Goal: Communication & Community: Answer question/provide support

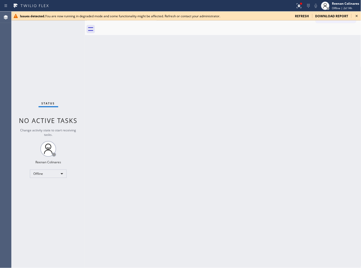
click at [307, 16] on span "refresh" at bounding box center [302, 16] width 14 height 4
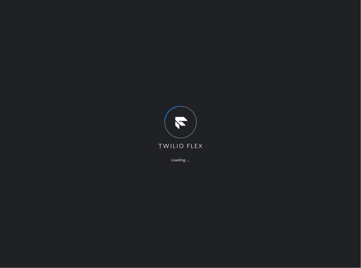
click at [240, 21] on div "Loading ..." at bounding box center [180, 134] width 361 height 268
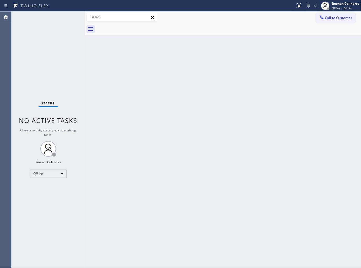
click at [218, 16] on div "Call to Customer Outbound call Location Search location Your caller id phone nu…" at bounding box center [223, 17] width 276 height 9
click at [227, 121] on div "Back to Dashboard Change Sender ID Customers Technicians Select a contact Outbo…" at bounding box center [223, 140] width 276 height 257
click at [331, 8] on div "Reenan Colinares Offline | 2d 14h" at bounding box center [346, 5] width 30 height 9
click at [320, 25] on button "Available" at bounding box center [335, 27] width 52 height 7
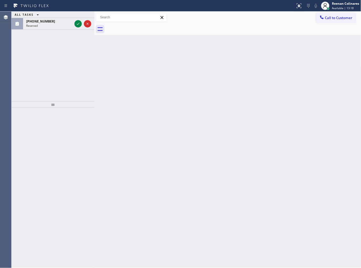
drag, startPoint x: 85, startPoint y: 16, endPoint x: 99, endPoint y: 16, distance: 13.4
click at [94, 16] on div at bounding box center [94, 140] width 0 height 257
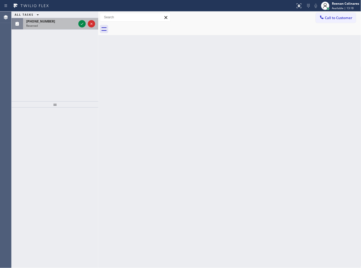
click at [61, 21] on div "(786) 316-7383" at bounding box center [51, 21] width 50 height 4
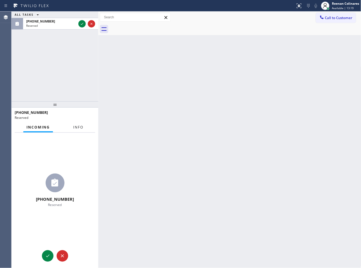
click at [78, 128] on span "Info" at bounding box center [78, 127] width 10 height 5
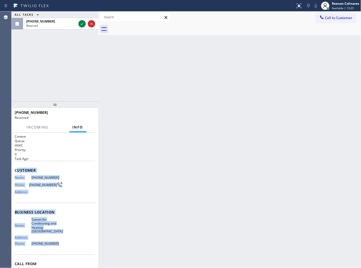
copy div "ustomer Name: (786) 316-7383 Phone: (786) 316-7383 Address: Business location N…"
drag, startPoint x: 17, startPoint y: 171, endPoint x: 77, endPoint y: 41, distance: 142.3
click at [76, 234] on div "Context Queue: HVAC Priority: 0 Task Age: Customer Name: (786) 316-7383 Phone: …" at bounding box center [55, 214] width 80 height 160
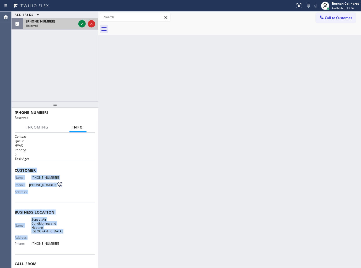
click at [78, 25] on div at bounding box center [86, 24] width 19 height 12
click at [79, 25] on icon at bounding box center [82, 24] width 6 height 6
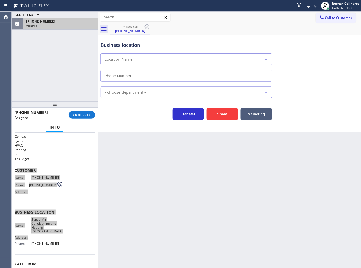
type input "(786) 650-1837"
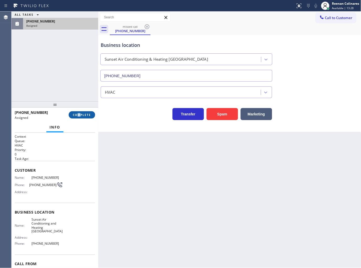
click at [80, 113] on div "(786) 316-7383 Assigned COMPLETE" at bounding box center [55, 115] width 80 height 14
click at [85, 116] on span "COMPLETE" at bounding box center [82, 115] width 18 height 4
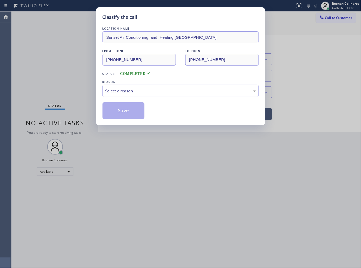
click at [124, 85] on div "Select a reason" at bounding box center [180, 91] width 156 height 12
click at [116, 88] on div "New Customer - Booked" at bounding box center [180, 91] width 150 height 6
click at [114, 114] on button "Save" at bounding box center [123, 110] width 42 height 17
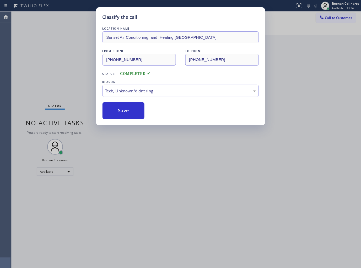
click at [60, 92] on div "Classify the call LOCATION NAME Sunset Air Conditioning and Heating Miami FROM …" at bounding box center [180, 134] width 361 height 268
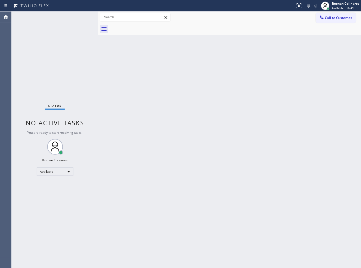
click at [221, 62] on div "Back to Dashboard Change Sender ID Customers Technicians Select a contact Outbo…" at bounding box center [229, 140] width 263 height 257
click at [215, 42] on div "Back to Dashboard Change Sender ID Customers Technicians Select a contact Outbo…" at bounding box center [229, 140] width 263 height 257
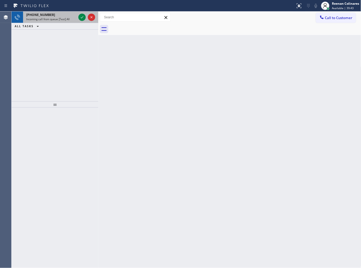
click at [58, 16] on div "+13478697451" at bounding box center [51, 15] width 50 height 4
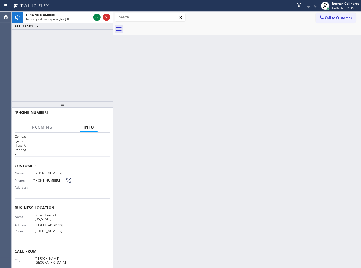
drag, startPoint x: 98, startPoint y: 19, endPoint x: 113, endPoint y: 20, distance: 15.0
click at [113, 20] on div at bounding box center [113, 140] width 0 height 257
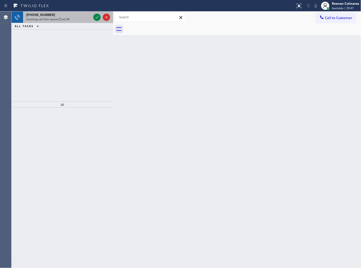
click at [78, 21] on div "+13478697451 Incoming call from queue [Test] All" at bounding box center [57, 18] width 69 height 12
click at [71, 20] on div "Incoming call from queue [Test] All" at bounding box center [58, 19] width 65 height 4
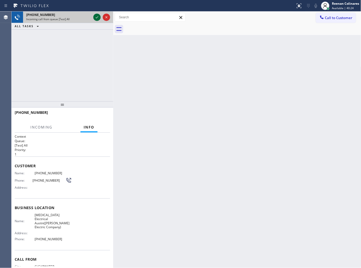
click at [95, 16] on icon at bounding box center [97, 17] width 6 height 6
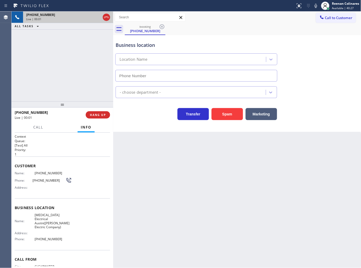
type input "(737) 276-3769"
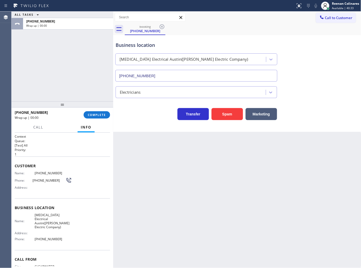
click at [99, 121] on div "+17276560696 Wrap up | 00:00 COMPLETE" at bounding box center [62, 115] width 95 height 14
click at [101, 117] on span "COMPLETE" at bounding box center [97, 115] width 18 height 4
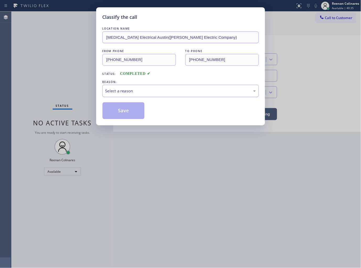
drag, startPoint x: 137, startPoint y: 90, endPoint x: 140, endPoint y: 93, distance: 3.5
click at [138, 90] on div "Select a reason" at bounding box center [180, 91] width 150 height 6
drag, startPoint x: 133, startPoint y: 127, endPoint x: 137, endPoint y: 112, distance: 15.6
click at [137, 112] on button "Save" at bounding box center [123, 110] width 42 height 17
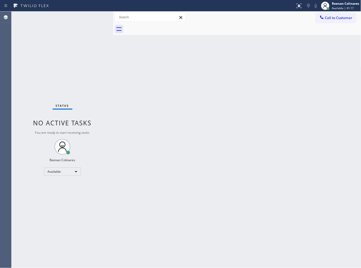
click at [245, 46] on div "Back to Dashboard Change Sender ID Customers Technicians Select a contact Outbo…" at bounding box center [237, 140] width 248 height 257
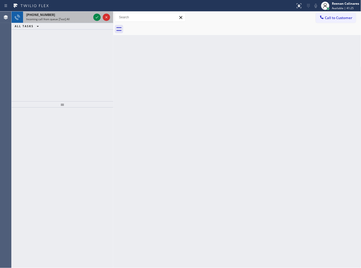
click at [67, 22] on div "+18182880659 Incoming call from queue [Test] All" at bounding box center [57, 18] width 69 height 12
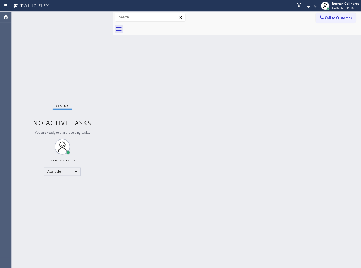
click at [75, 23] on div "Status No active tasks You are ready to start receiving tasks. Reenan Colinares…" at bounding box center [63, 140] width 102 height 257
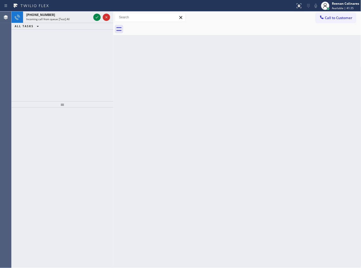
click at [75, 22] on div "+13057788035 Incoming call from queue [Test] All" at bounding box center [57, 18] width 69 height 12
click at [73, 18] on div "Incoming call from queue [Test] All" at bounding box center [58, 19] width 65 height 4
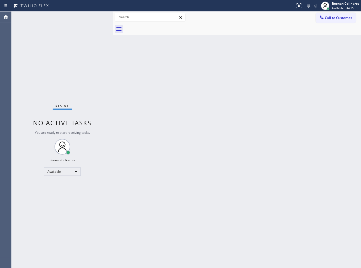
click at [225, 77] on div "Back to Dashboard Change Sender ID Customers Technicians Select a contact Outbo…" at bounding box center [237, 140] width 248 height 257
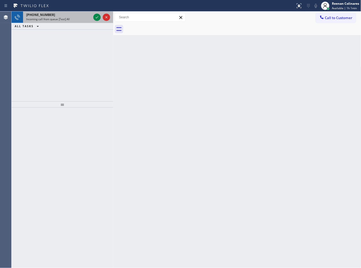
click at [71, 17] on div "Incoming call from queue [Test] All" at bounding box center [58, 19] width 65 height 4
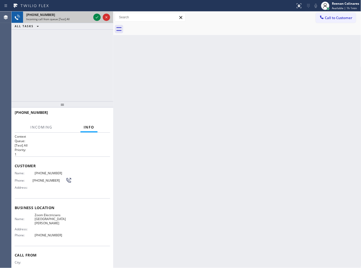
click at [85, 18] on div "Incoming call from queue [Test] All" at bounding box center [58, 19] width 65 height 4
click at [94, 17] on icon at bounding box center [97, 17] width 6 height 6
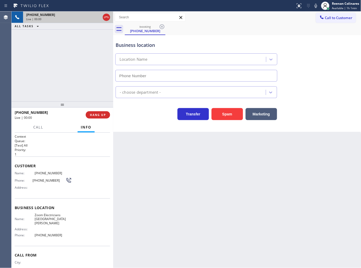
type input "(714) 786-1027"
click at [239, 30] on div "booking (866) 735-4268" at bounding box center [243, 29] width 236 height 12
click at [104, 116] on span "HANG UP" at bounding box center [98, 115] width 16 height 4
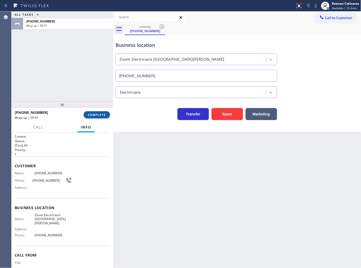
click at [98, 117] on button "COMPLETE" at bounding box center [97, 114] width 26 height 7
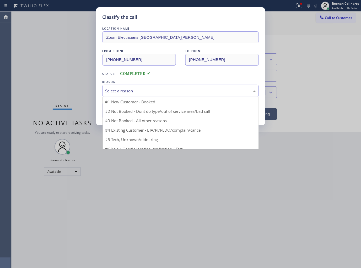
click at [132, 92] on div "Select a reason" at bounding box center [180, 91] width 150 height 6
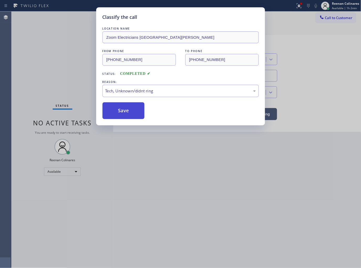
click at [122, 115] on button "Save" at bounding box center [123, 110] width 42 height 17
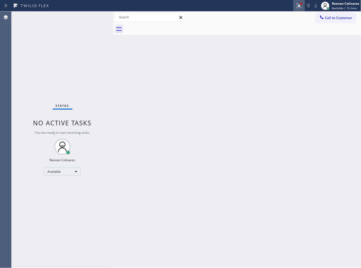
click at [301, 6] on icon at bounding box center [299, 6] width 6 height 6
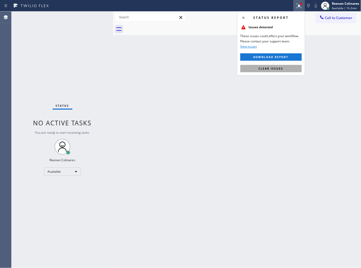
click at [269, 71] on button "Clear issues" at bounding box center [270, 68] width 61 height 7
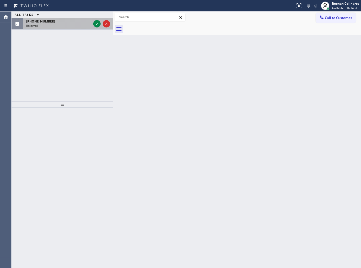
click at [67, 25] on div "Reserved" at bounding box center [58, 26] width 65 height 4
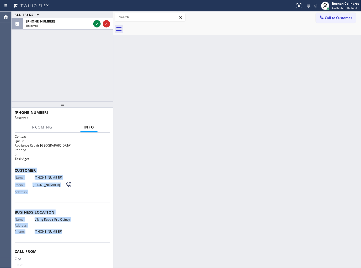
copy div "Customer Name: (386) 381-0189 Phone: (386) 381-0189 Address: Business location …"
drag, startPoint x: 14, startPoint y: 169, endPoint x: 130, endPoint y: 255, distance: 144.9
click at [81, 236] on div "Context Queue: Appliance Repair High End Priority: 0 Task Age: Customer Name: (…" at bounding box center [63, 201] width 102 height 136
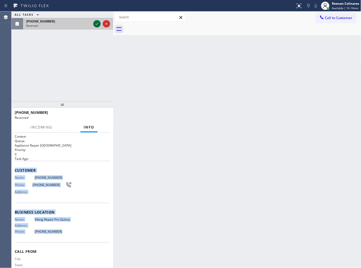
click at [96, 25] on icon at bounding box center [97, 24] width 6 height 6
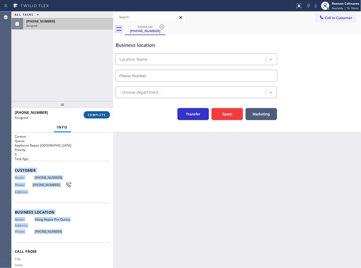
type input "(617) 295-7577"
click at [96, 117] on button "COMPLETE" at bounding box center [97, 114] width 26 height 7
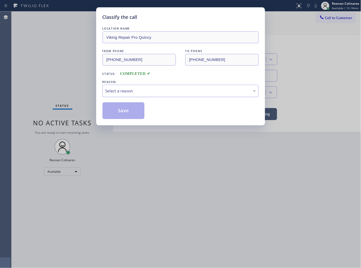
click at [124, 91] on div "Select a reason" at bounding box center [180, 91] width 150 height 6
click at [115, 119] on button "Save" at bounding box center [123, 110] width 42 height 17
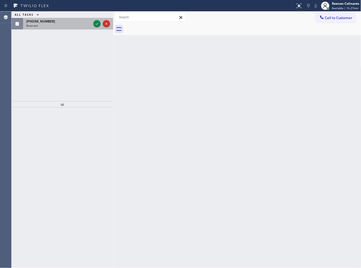
click at [62, 25] on div "Reserved" at bounding box center [58, 26] width 65 height 4
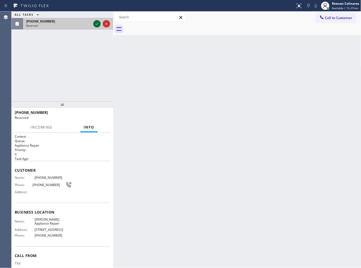
click at [96, 23] on icon at bounding box center [97, 24] width 6 height 6
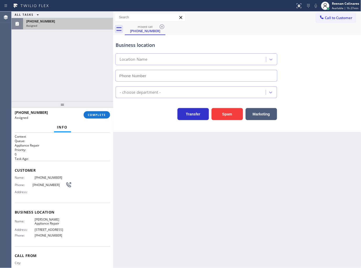
type input "(786) 661-3193"
click at [95, 119] on div "(305) 902-0109 Assigned COMPLETE" at bounding box center [62, 115] width 95 height 14
click at [95, 118] on button "COMPLETE" at bounding box center [97, 114] width 26 height 7
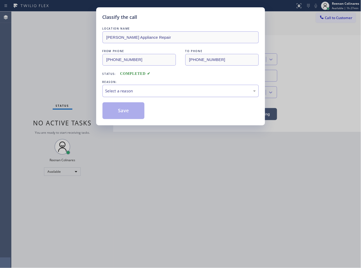
click at [128, 89] on div "Select a reason" at bounding box center [180, 91] width 150 height 6
drag, startPoint x: 112, startPoint y: 110, endPoint x: 46, endPoint y: 96, distance: 68.1
click at [112, 111] on button "Save" at bounding box center [123, 110] width 42 height 17
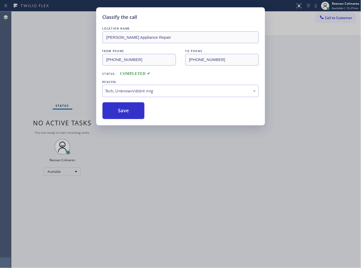
click at [41, 94] on div "Classify the call LOCATION NAME Clayton Appliance Repair FROM PHONE (305) 902-0…" at bounding box center [180, 134] width 361 height 268
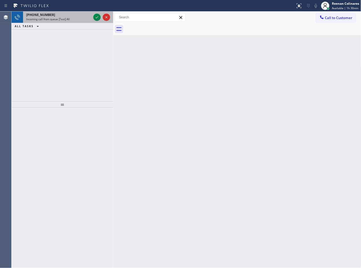
click at [74, 19] on div "Incoming call from queue [Test] All" at bounding box center [58, 19] width 65 height 4
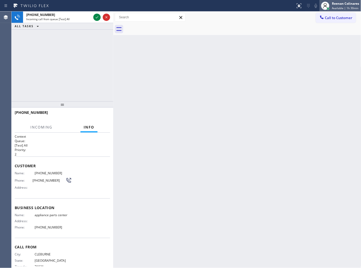
click at [341, 7] on span "Available | 1h 30min" at bounding box center [345, 8] width 26 height 4
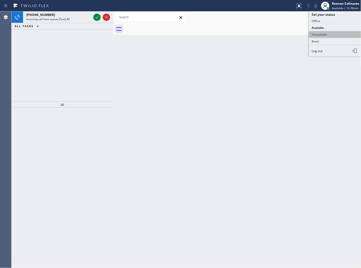
click at [321, 32] on button "Unavailable" at bounding box center [335, 34] width 52 height 7
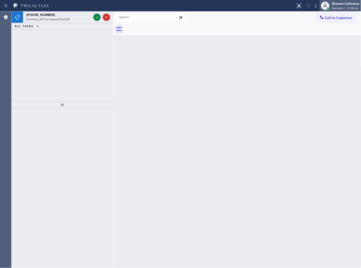
click at [339, 7] on span "Available | 1h 30min" at bounding box center [345, 8] width 26 height 4
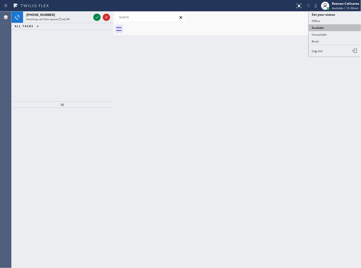
click at [325, 27] on button "Available" at bounding box center [335, 27] width 52 height 7
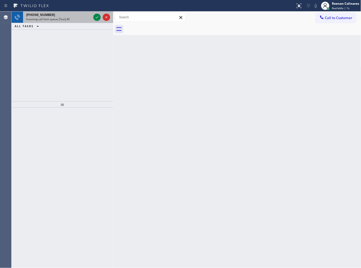
click at [68, 19] on span "Incoming call from queue [Test] All" at bounding box center [47, 19] width 43 height 4
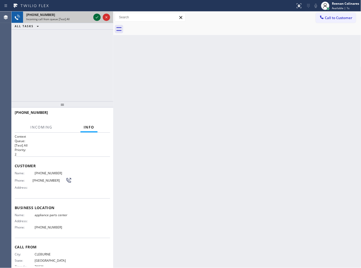
click at [95, 17] on icon at bounding box center [97, 17] width 6 height 6
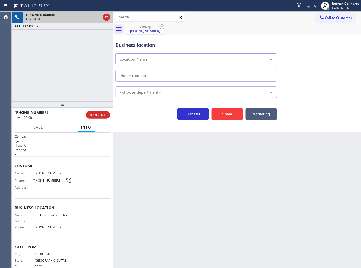
type input "(817) 482-5346"
click at [317, 4] on icon at bounding box center [316, 6] width 6 height 6
click at [318, 6] on icon at bounding box center [316, 6] width 6 height 6
click at [316, 5] on rect at bounding box center [316, 5] width 4 height 4
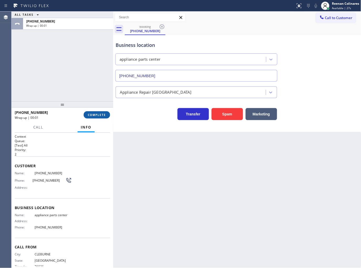
click at [103, 113] on span "COMPLETE" at bounding box center [97, 115] width 18 height 4
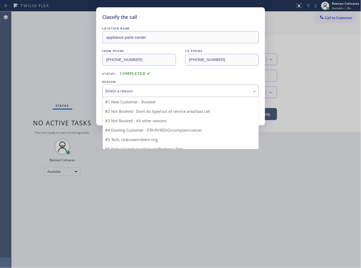
click at [129, 92] on div "Select a reason" at bounding box center [180, 91] width 150 height 6
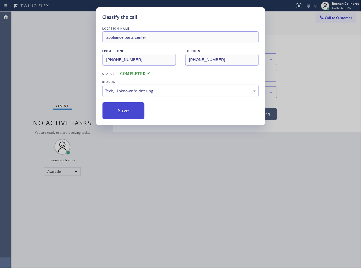
drag, startPoint x: 116, startPoint y: 113, endPoint x: 34, endPoint y: 89, distance: 86.0
click at [116, 113] on button "Save" at bounding box center [123, 110] width 42 height 17
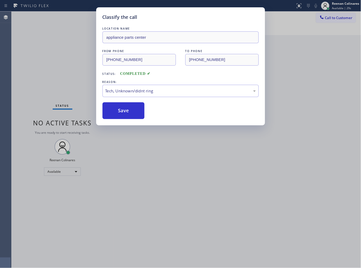
drag, startPoint x: 19, startPoint y: 83, endPoint x: 18, endPoint y: 79, distance: 4.1
click at [19, 80] on div "Classify the call LOCATION NAME appliance parts center FROM PHONE (817) 240-965…" at bounding box center [180, 134] width 361 height 268
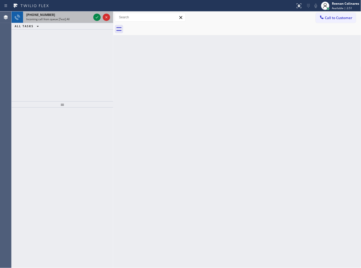
click at [72, 19] on div "Incoming call from queue [Test] All" at bounding box center [58, 19] width 65 height 4
click at [65, 22] on div "+18506048256 Incoming call from queue [Test] All" at bounding box center [57, 18] width 69 height 12
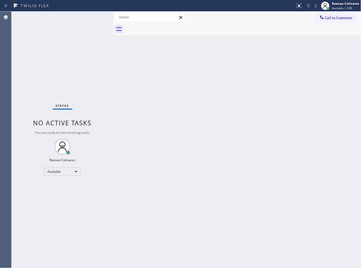
click at [78, 19] on div "Status No active tasks You are ready to start receiving tasks. Reenan Colinares…" at bounding box center [63, 140] width 102 height 257
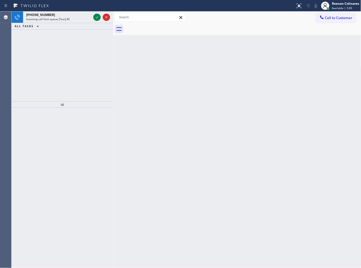
click at [78, 19] on div "Incoming call from queue [Test] All" at bounding box center [58, 19] width 65 height 4
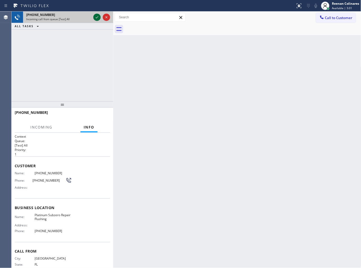
click at [96, 14] on icon at bounding box center [97, 17] width 6 height 6
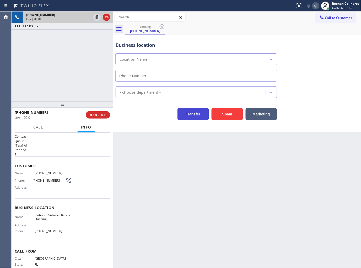
type input "(347) 572-7127"
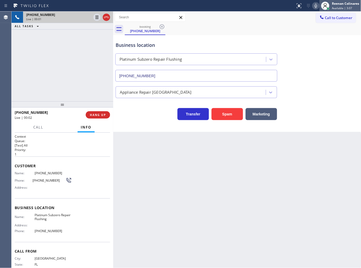
drag, startPoint x: 227, startPoint y: 116, endPoint x: 358, endPoint y: 4, distance: 172.7
click at [230, 112] on button "Spam" at bounding box center [226, 114] width 31 height 12
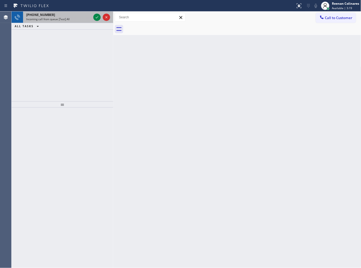
click at [77, 15] on div "+17075404695" at bounding box center [58, 15] width 65 height 4
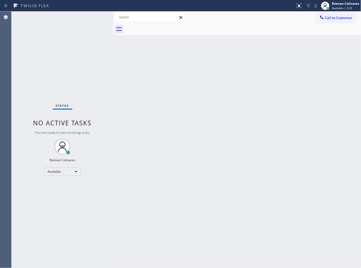
click at [95, 17] on div "Status No active tasks You are ready to start receiving tasks. Reenan Colinares…" at bounding box center [63, 140] width 102 height 257
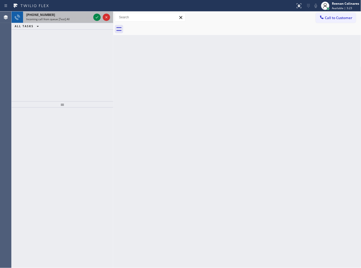
drag, startPoint x: 77, startPoint y: 18, endPoint x: 90, endPoint y: 18, distance: 12.8
click at [79, 18] on div "Incoming call from queue [Test] All" at bounding box center [58, 19] width 65 height 4
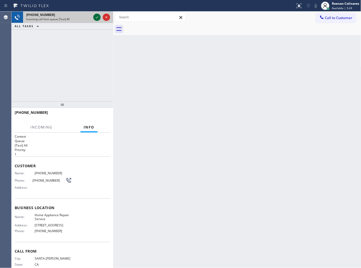
click at [94, 17] on icon at bounding box center [97, 17] width 6 height 6
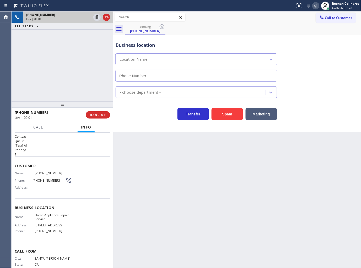
type input "(720) 597-8769"
click at [92, 39] on div "+17075404695 Live | 00:08 ALL TASKS ALL TASKS ACTIVE TASKS TASKS IN WRAP UP" at bounding box center [63, 57] width 102 height 90
click at [99, 110] on div "+17075404695 Live | 00:10 HANG UP" at bounding box center [62, 115] width 95 height 14
click at [101, 112] on button "HANG UP" at bounding box center [98, 114] width 24 height 7
click at [101, 113] on button "HANG UP" at bounding box center [98, 114] width 24 height 7
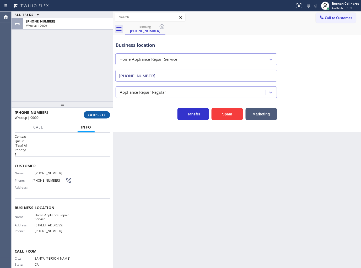
click at [105, 114] on span "COMPLETE" at bounding box center [97, 115] width 18 height 4
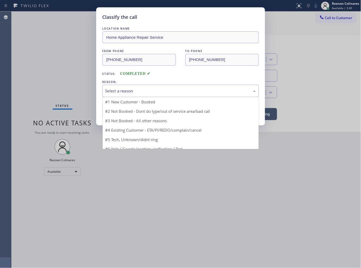
click at [133, 92] on div "Select a reason" at bounding box center [180, 91] width 150 height 6
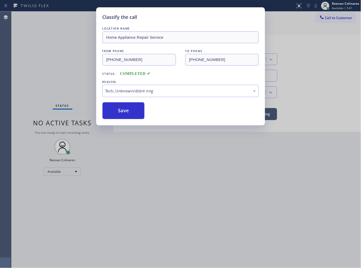
drag, startPoint x: 121, startPoint y: 110, endPoint x: 350, endPoint y: 17, distance: 246.9
click at [123, 109] on button "Save" at bounding box center [123, 110] width 42 height 17
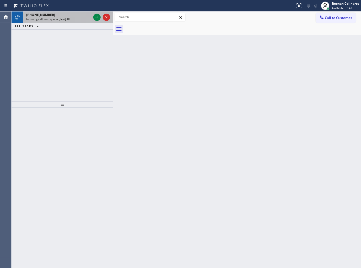
click at [77, 14] on div "+18172076330" at bounding box center [58, 15] width 65 height 4
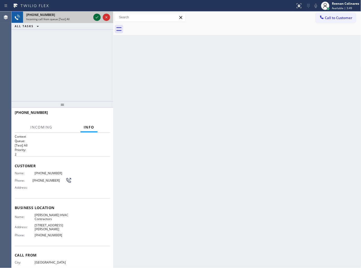
click at [95, 17] on icon at bounding box center [97, 17] width 6 height 6
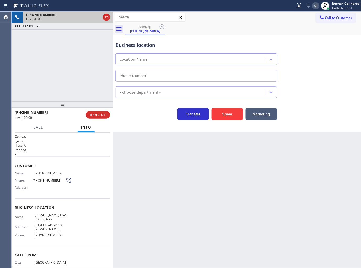
type input "(817) 839-2140"
click at [233, 114] on button "Spam" at bounding box center [226, 114] width 31 height 12
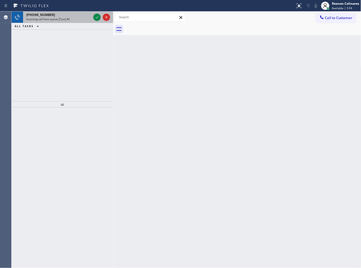
click at [81, 19] on div "Incoming call from queue [Test] All" at bounding box center [58, 19] width 65 height 4
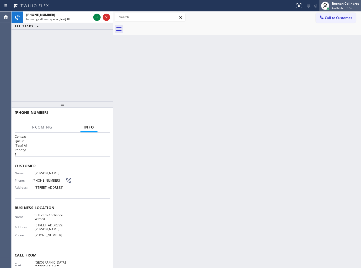
click at [336, 4] on div "Reenan Colinares" at bounding box center [345, 3] width 27 height 4
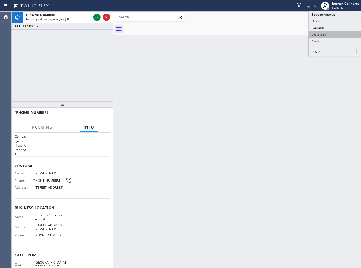
click at [319, 35] on button "Unavailable" at bounding box center [335, 34] width 52 height 7
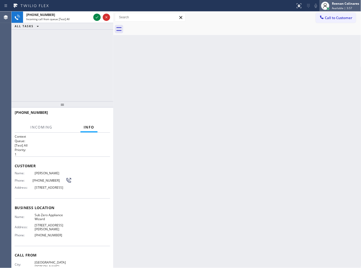
click at [339, 5] on div "Reenan Colinares" at bounding box center [345, 3] width 27 height 4
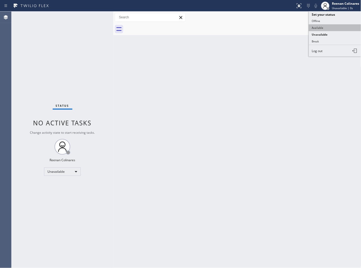
click at [318, 27] on button "Available" at bounding box center [335, 27] width 52 height 7
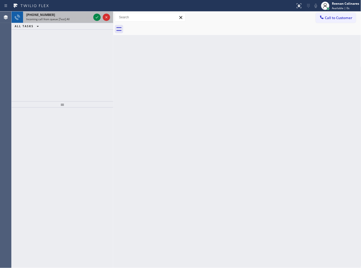
click at [77, 16] on div "+14082187158" at bounding box center [58, 15] width 65 height 4
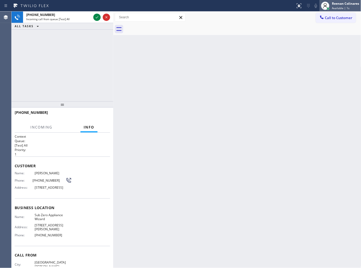
click at [352, 3] on div "Reenan Colinares" at bounding box center [345, 3] width 27 height 4
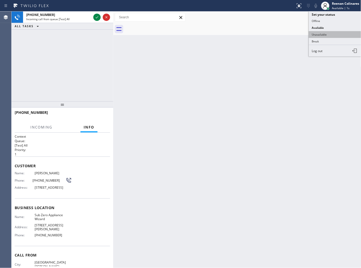
click at [319, 35] on button "Unavailable" at bounding box center [335, 34] width 52 height 7
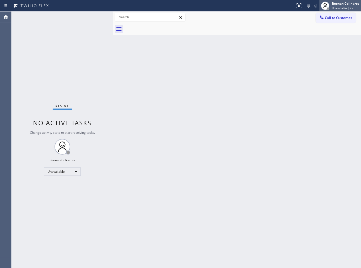
click at [342, 6] on span "Unavailable | 2s" at bounding box center [342, 8] width 21 height 4
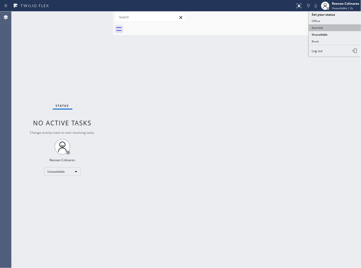
click at [316, 28] on button "Available" at bounding box center [335, 27] width 52 height 7
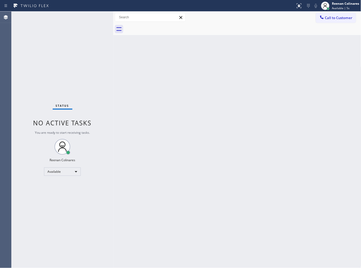
click at [69, 23] on div "Status No active tasks You are ready to start receiving tasks. Reenan Colinares…" at bounding box center [63, 140] width 102 height 257
click at [179, 117] on div "Back to Dashboard Change Sender ID Customers Technicians Select a contact Outbo…" at bounding box center [237, 140] width 248 height 257
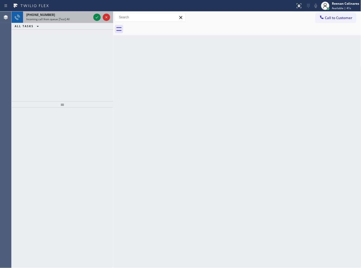
click at [68, 22] on div "+13105795323 Incoming call from queue [Test] All" at bounding box center [57, 18] width 69 height 12
click at [70, 18] on div "Incoming call from queue [Test] All" at bounding box center [58, 19] width 65 height 4
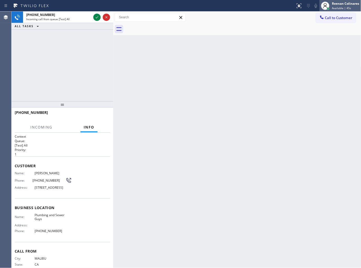
click at [342, 3] on div "Reenan Colinares" at bounding box center [345, 3] width 27 height 4
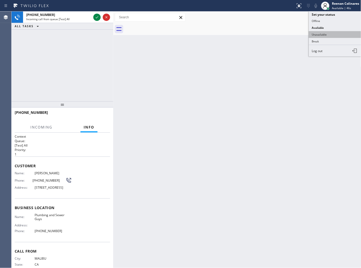
click at [321, 34] on button "Unavailable" at bounding box center [335, 34] width 52 height 7
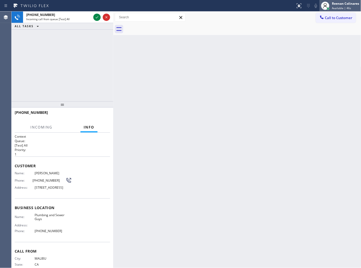
click at [342, 5] on div "Reenan Colinares" at bounding box center [345, 3] width 27 height 4
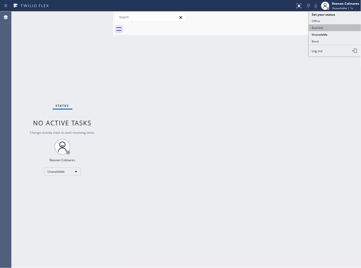
click at [313, 29] on button "Available" at bounding box center [335, 27] width 52 height 7
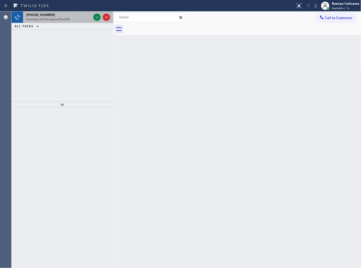
click at [59, 15] on div "+13105795323" at bounding box center [58, 15] width 65 height 4
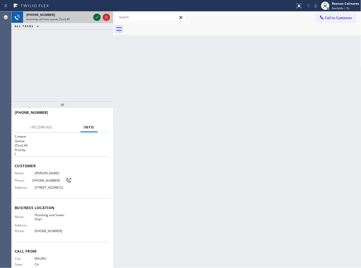
click at [98, 16] on icon at bounding box center [97, 17] width 6 height 6
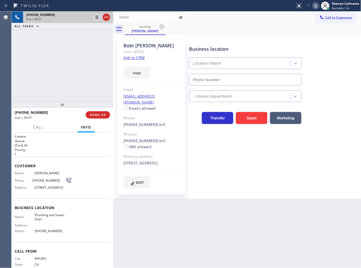
type input "(855) 659-2801"
drag, startPoint x: 141, startPoint y: 75, endPoint x: 171, endPoint y: 95, distance: 35.8
click at [141, 75] on button "copy" at bounding box center [136, 73] width 27 height 12
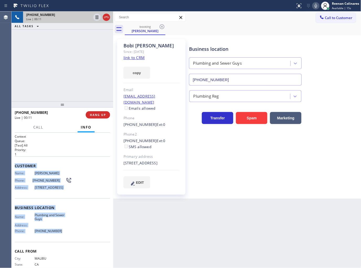
drag, startPoint x: 16, startPoint y: 163, endPoint x: 75, endPoint y: 235, distance: 92.7
click at [75, 235] on div "Context Queue: [Test] All Priority: 1 Customer Name: Bobi Leonard Phone: (310) …" at bounding box center [62, 208] width 95 height 148
copy div "Customer Name: Bobi Leonard Phone: (310) 579-5323 Address: 24610 Plover Way, Ma…"
click at [315, 6] on icon at bounding box center [315, 6] width 3 height 4
click at [36, 127] on span "Call" at bounding box center [38, 127] width 10 height 5
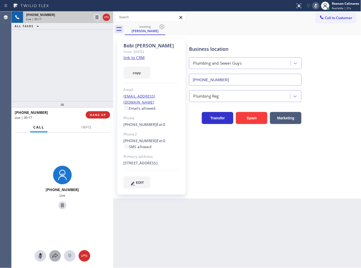
click at [54, 255] on icon at bounding box center [55, 256] width 6 height 6
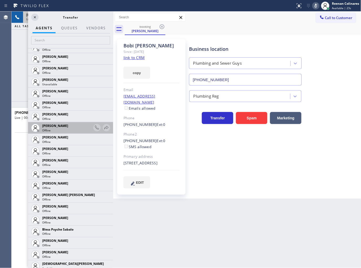
scroll to position [87, 0]
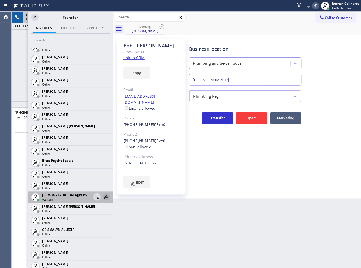
click at [104, 197] on icon at bounding box center [106, 196] width 4 height 3
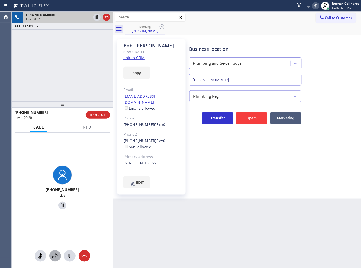
click at [55, 256] on icon at bounding box center [55, 256] width 6 height 6
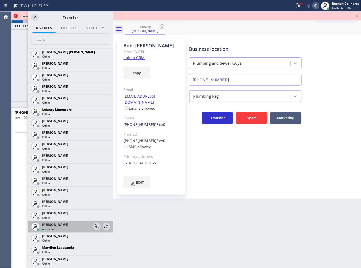
scroll to position [743, 0]
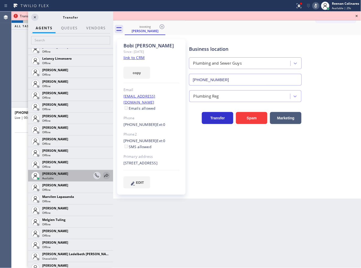
click at [103, 176] on icon at bounding box center [106, 176] width 6 height 6
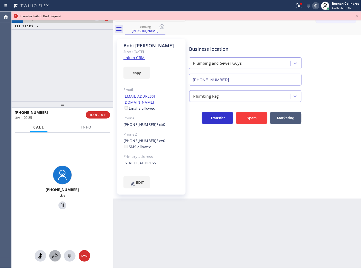
click at [53, 255] on icon at bounding box center [55, 256] width 6 height 6
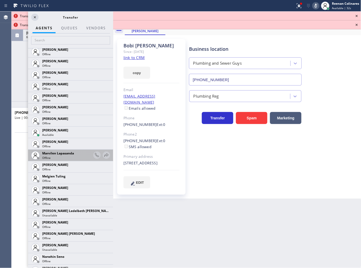
scroll to position [783, 0]
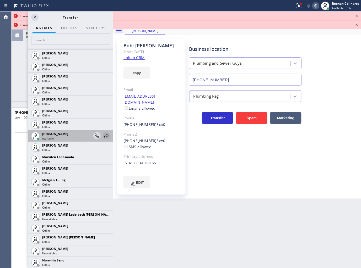
click at [103, 138] on icon at bounding box center [106, 136] width 6 height 6
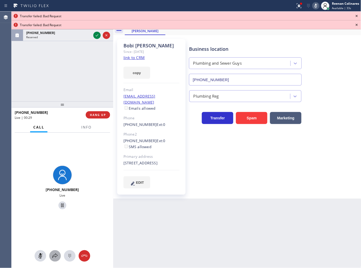
click at [56, 255] on icon at bounding box center [55, 256] width 6 height 6
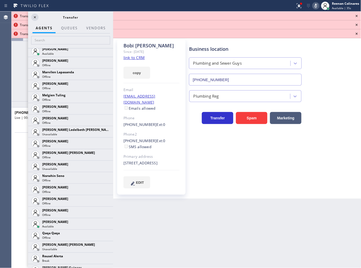
scroll to position [869, 0]
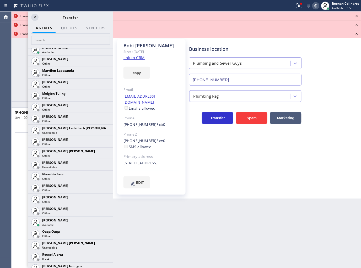
drag, startPoint x: 104, startPoint y: 221, endPoint x: 101, endPoint y: 218, distance: 4.3
click at [0, 0] on icon at bounding box center [0, 0] width 0 height 0
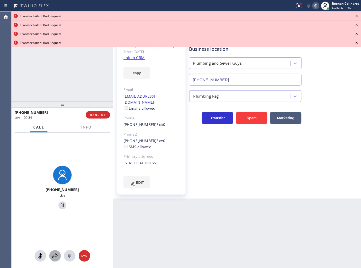
click at [53, 258] on icon at bounding box center [55, 256] width 6 height 6
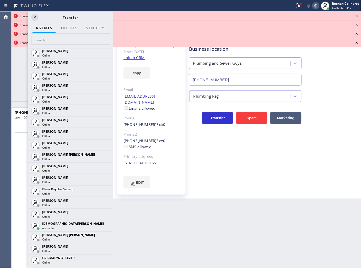
scroll to position [212, 0]
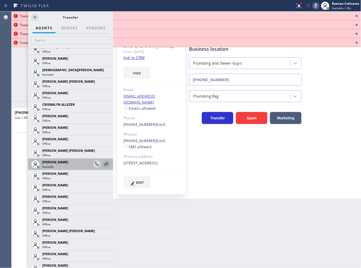
click at [103, 167] on icon at bounding box center [106, 164] width 6 height 6
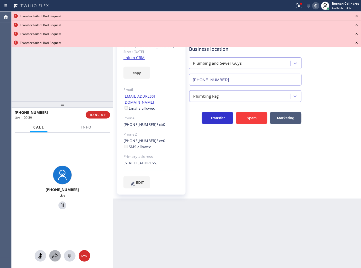
click at [57, 255] on icon at bounding box center [55, 256] width 6 height 6
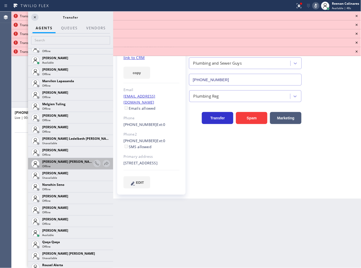
scroll to position [909, 0]
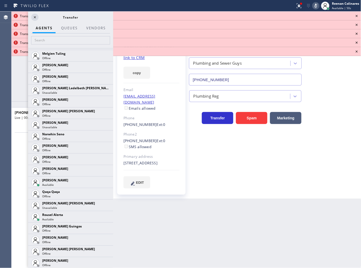
click at [0, 0] on icon at bounding box center [0, 0] width 0 height 0
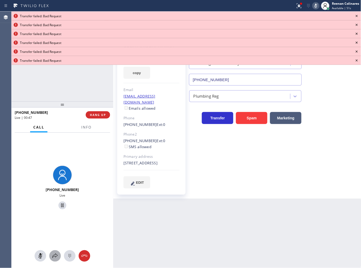
click at [57, 255] on icon at bounding box center [55, 256] width 6 height 6
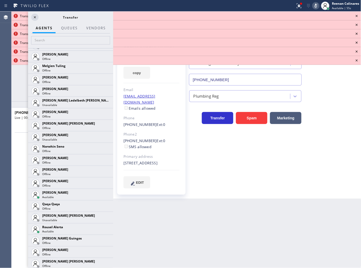
scroll to position [900, 0]
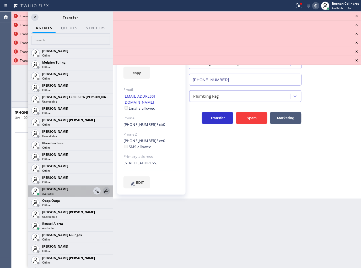
click at [103, 190] on icon at bounding box center [106, 191] width 6 height 6
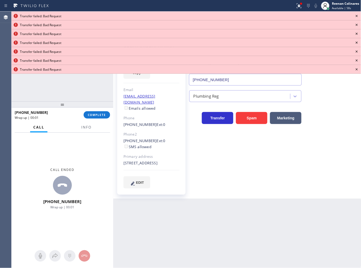
click at [355, 16] on icon at bounding box center [356, 16] width 6 height 6
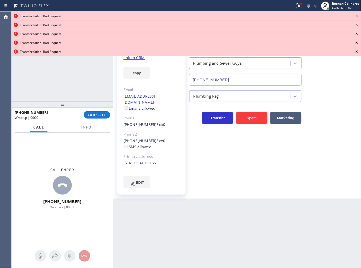
click at [355, 16] on icon at bounding box center [356, 16] width 6 height 6
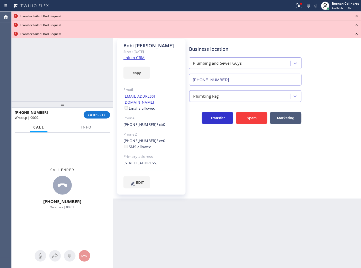
click at [355, 16] on icon at bounding box center [356, 16] width 6 height 6
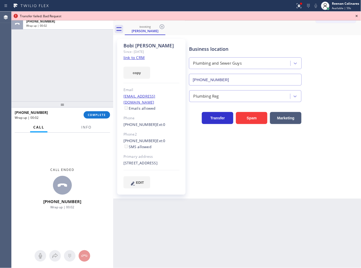
click at [355, 16] on icon at bounding box center [356, 16] width 6 height 6
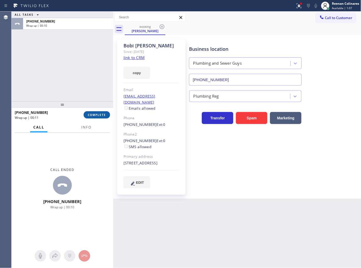
click at [97, 115] on span "COMPLETE" at bounding box center [97, 115] width 18 height 4
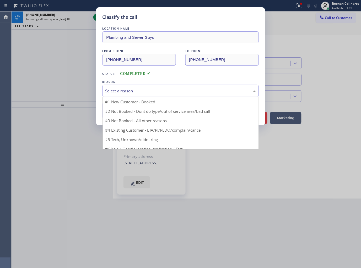
click at [125, 88] on div "Select a reason" at bounding box center [180, 91] width 150 height 6
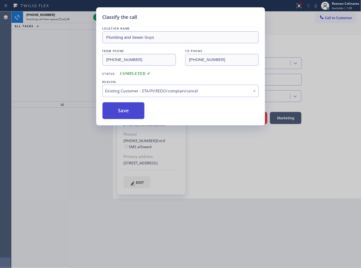
click at [117, 112] on button "Save" at bounding box center [123, 110] width 42 height 17
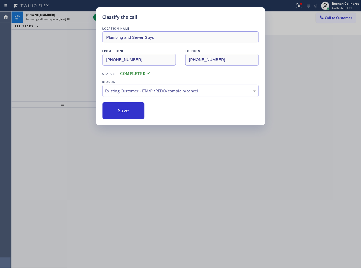
drag, startPoint x: 65, startPoint y: 72, endPoint x: 132, endPoint y: 53, distance: 70.1
click at [65, 72] on div "Classify the call LOCATION NAME Plumbing and Sewer Guys FROM PHONE (310) 579-53…" at bounding box center [180, 134] width 361 height 268
click at [299, 5] on div "Classify the call LOCATION NAME Plumbing and Sewer Guys FROM PHONE (310) 579-53…" at bounding box center [180, 134] width 361 height 268
click at [299, 5] on div "Status report Issues detected These issues could affect your workflow. Please c…" at bounding box center [180, 134] width 361 height 268
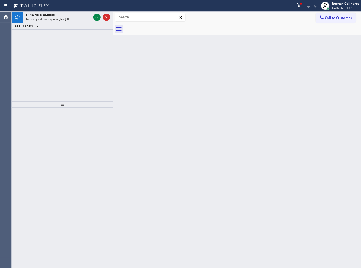
click at [299, 5] on icon at bounding box center [298, 5] width 3 height 2
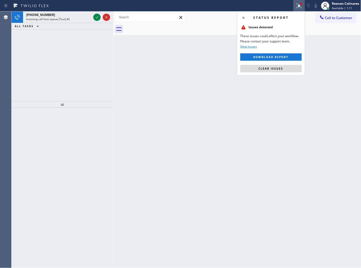
drag, startPoint x: 273, startPoint y: 67, endPoint x: 66, endPoint y: 28, distance: 210.8
click at [272, 67] on span "Clear issues" at bounding box center [271, 69] width 25 height 4
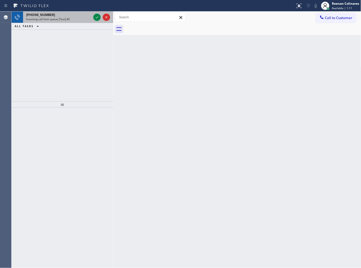
click at [68, 18] on div "Incoming call from queue [Test] All" at bounding box center [58, 19] width 65 height 4
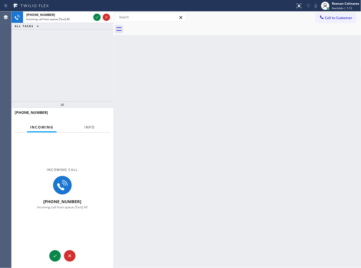
drag, startPoint x: 88, startPoint y: 128, endPoint x: 84, endPoint y: 123, distance: 6.2
click at [88, 128] on span "Info" at bounding box center [89, 127] width 10 height 5
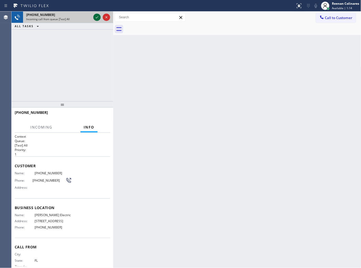
click at [95, 18] on icon at bounding box center [97, 17] width 6 height 6
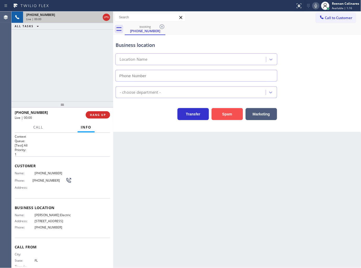
type input "(954) 738-7814"
click at [314, 7] on icon at bounding box center [316, 6] width 6 height 6
click at [316, 6] on icon at bounding box center [315, 6] width 3 height 4
click at [318, 2] on div "Status report No issues detected If you experience an issue, please download th…" at bounding box center [327, 6] width 68 height 12
click at [315, 3] on icon at bounding box center [316, 6] width 6 height 6
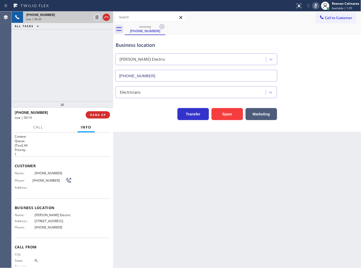
click at [316, 6] on icon at bounding box center [315, 6] width 3 height 4
click at [106, 114] on button "HANG UP" at bounding box center [98, 114] width 24 height 7
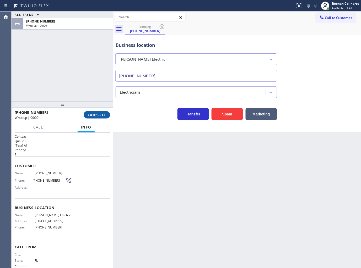
click at [106, 114] on button "COMPLETE" at bounding box center [97, 114] width 26 height 7
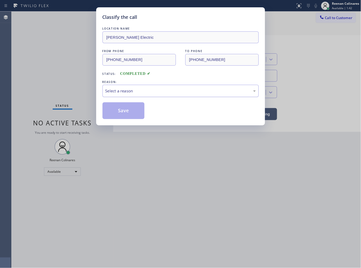
click at [131, 91] on div "Select a reason" at bounding box center [180, 91] width 150 height 6
drag, startPoint x: 122, startPoint y: 117, endPoint x: 146, endPoint y: 100, distance: 29.1
click at [122, 117] on button "Save" at bounding box center [123, 110] width 42 height 17
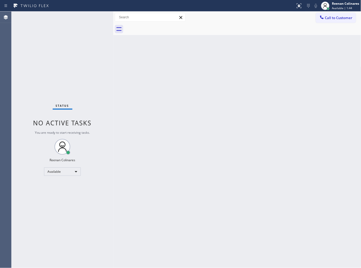
click at [209, 102] on div "Back to Dashboard Change Sender ID Customers Technicians Select a contact Outbo…" at bounding box center [237, 140] width 248 height 257
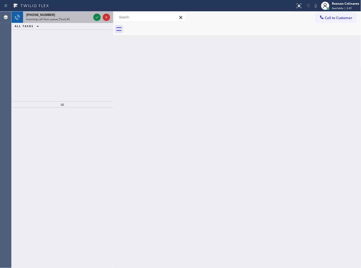
click at [62, 14] on div "+15513503525" at bounding box center [58, 15] width 65 height 4
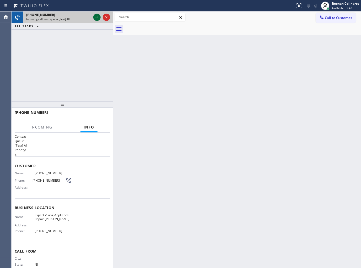
click at [96, 17] on icon at bounding box center [97, 17] width 6 height 6
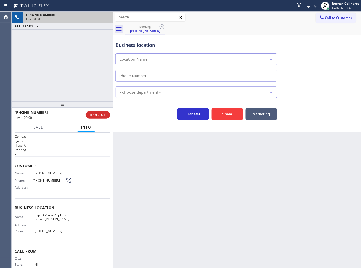
type input "(862) 292-4351"
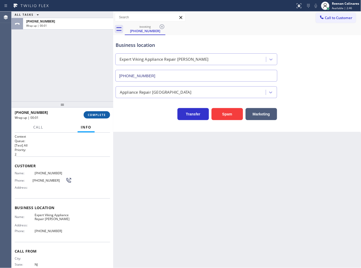
click at [97, 118] on button "COMPLETE" at bounding box center [97, 114] width 26 height 7
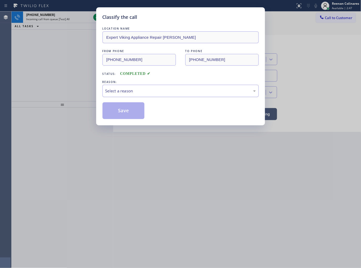
drag, startPoint x: 137, startPoint y: 88, endPoint x: 135, endPoint y: 95, distance: 7.5
click at [137, 88] on div "Select a reason" at bounding box center [180, 91] width 150 height 6
click at [123, 114] on button "Save" at bounding box center [123, 110] width 42 height 17
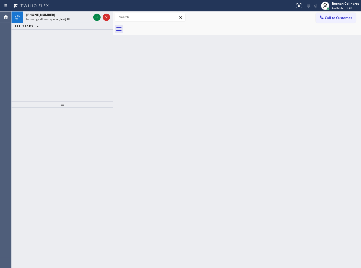
click at [245, 119] on div "Back to Dashboard Change Sender ID Customers Technicians Select a contact Outbo…" at bounding box center [237, 140] width 248 height 257
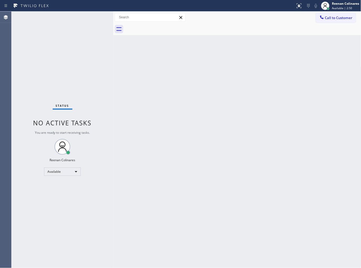
click at [78, 14] on div "Status No active tasks You are ready to start receiving tasks. Reenan Colinares…" at bounding box center [63, 140] width 102 height 257
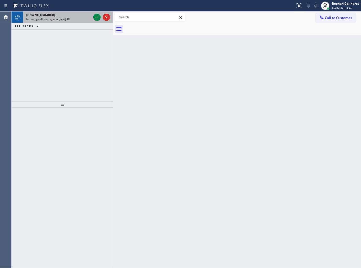
click at [73, 17] on div "+18472011463" at bounding box center [58, 15] width 65 height 4
click at [75, 20] on div "Incoming call from queue [Test] All" at bounding box center [58, 19] width 65 height 4
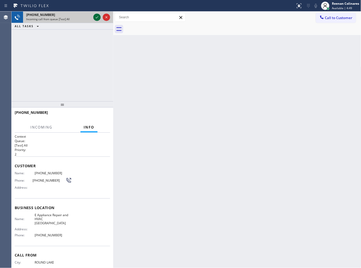
click at [95, 17] on icon at bounding box center [97, 17] width 6 height 6
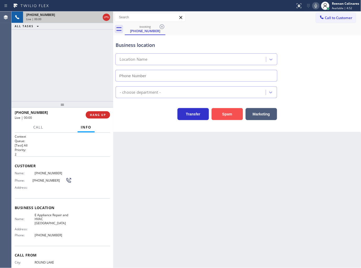
type input "(847) 994-4045"
click at [228, 114] on button "Spam" at bounding box center [226, 114] width 31 height 12
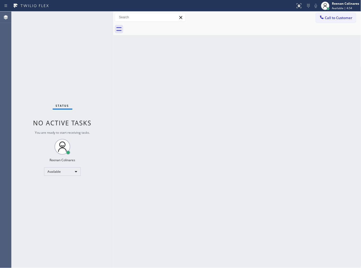
click at [195, 95] on div "Back to Dashboard Change Sender ID Customers Technicians Select a contact Outbo…" at bounding box center [237, 140] width 248 height 257
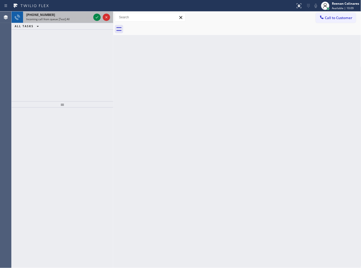
click at [74, 23] on div "+19492033212 Incoming call from queue [Test] All" at bounding box center [57, 18] width 69 height 12
click at [78, 18] on div "Incoming call from queue [Test] All" at bounding box center [58, 19] width 65 height 4
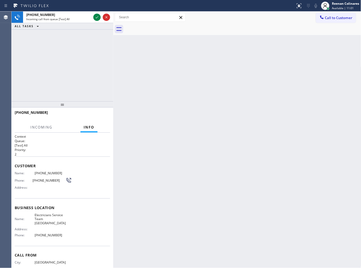
click at [78, 18] on div "Incoming call from queue [Test] All" at bounding box center [58, 19] width 65 height 4
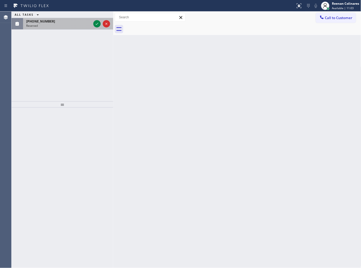
click at [79, 22] on div "(310) 304-2403" at bounding box center [58, 21] width 65 height 4
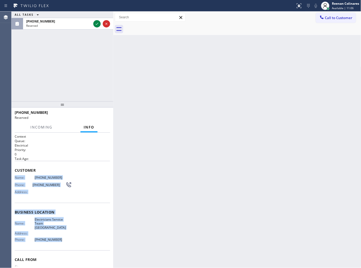
copy div "Name: (310) 304-2403 Phone: (310) 304-2403 Address: Business location Name: Ele…"
drag, startPoint x: 15, startPoint y: 174, endPoint x: 87, endPoint y: 238, distance: 96.7
click at [84, 239] on div "Context Queue: Electrical Priority: 0 Task Age: Customer Name: (310) 304-2403 P…" at bounding box center [62, 212] width 95 height 156
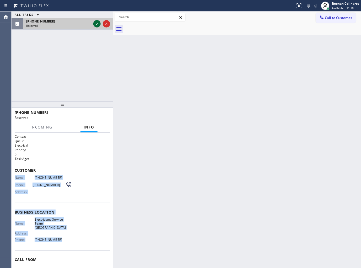
click at [95, 25] on icon at bounding box center [97, 24] width 6 height 6
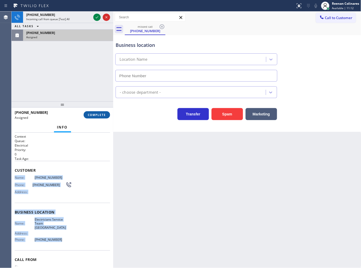
type input "(310) 896-4450"
click at [100, 115] on span "COMPLETE" at bounding box center [97, 115] width 18 height 4
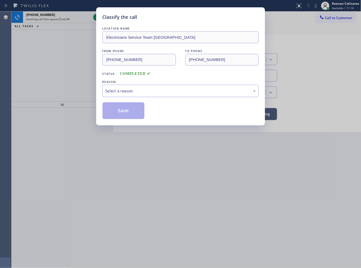
drag, startPoint x: 134, startPoint y: 92, endPoint x: 134, endPoint y: 96, distance: 3.9
click at [134, 92] on div "Select a reason" at bounding box center [180, 91] width 150 height 6
click at [117, 115] on button "Save" at bounding box center [123, 110] width 42 height 17
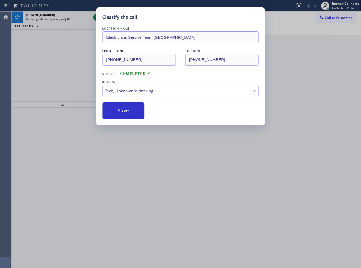
click at [66, 18] on div "Classify the call LOCATION NAME Electricians Service Team West Hollywood FROM P…" at bounding box center [180, 134] width 361 height 268
click at [66, 18] on div "Classify the call LOCATION NAME Sunset Air Conditioning and Heating Miami FROM …" at bounding box center [186, 140] width 349 height 257
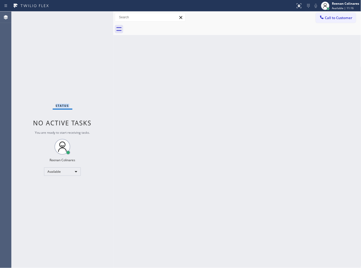
click at [66, 18] on div "Status No active tasks You are ready to start receiving tasks. Reenan Colinares…" at bounding box center [63, 140] width 102 height 257
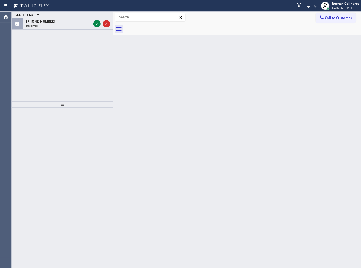
click at [117, 95] on div "Back to Dashboard Change Sender ID Customers Technicians Select a contact Outbo…" at bounding box center [237, 140] width 248 height 257
click at [81, 13] on div "ALL TASKS ALL TASKS ACTIVE TASKS TASKS IN WRAP UP" at bounding box center [63, 15] width 102 height 7
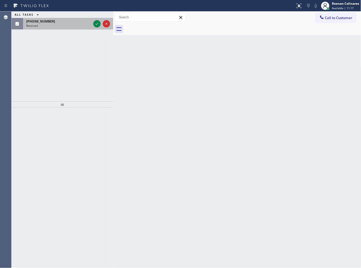
click at [79, 20] on div "(760) 491-4144" at bounding box center [58, 21] width 65 height 4
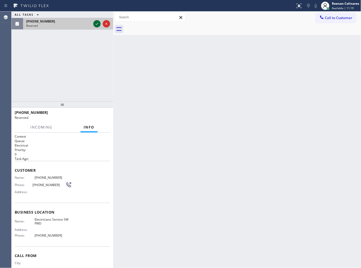
click at [95, 25] on icon at bounding box center [97, 24] width 6 height 6
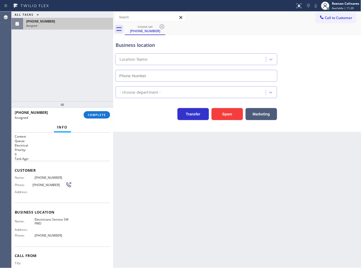
type input "(213) 566-1222"
click at [99, 114] on span "COMPLETE" at bounding box center [97, 115] width 18 height 4
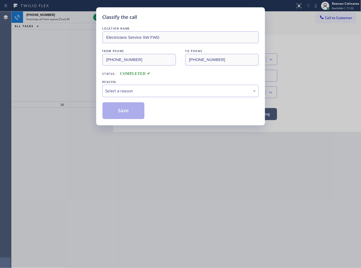
click at [127, 91] on div "Select a reason" at bounding box center [180, 91] width 150 height 6
click at [114, 114] on button "Save" at bounding box center [123, 110] width 42 height 17
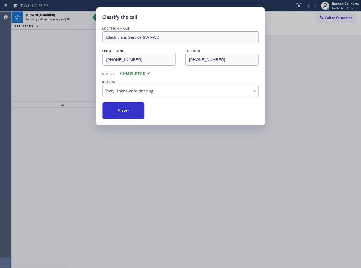
click at [81, 19] on div "Classify the call LOCATION NAME Electricians Service SW FWD FROM PHONE (760) 49…" at bounding box center [180, 134] width 361 height 268
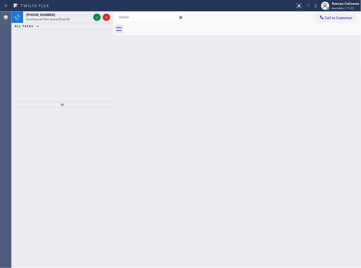
click at [81, 19] on div "Incoming call from queue [Test] All" at bounding box center [58, 19] width 65 height 4
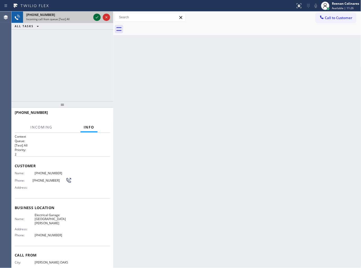
click at [97, 16] on icon at bounding box center [97, 17] width 6 height 6
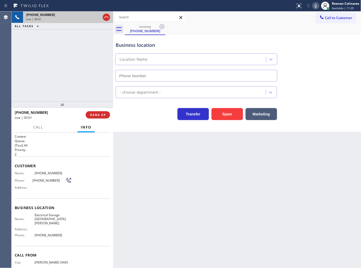
type input "(805) 360-3434"
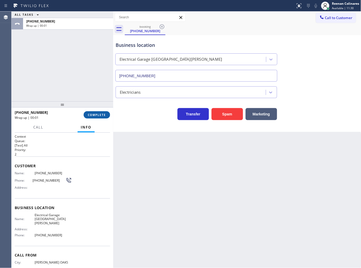
click at [102, 116] on span "COMPLETE" at bounding box center [97, 115] width 18 height 4
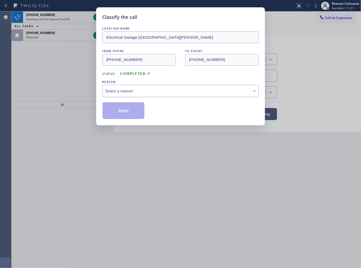
click at [121, 91] on div "Select a reason" at bounding box center [180, 91] width 150 height 6
click at [121, 111] on button "Save" at bounding box center [123, 110] width 42 height 17
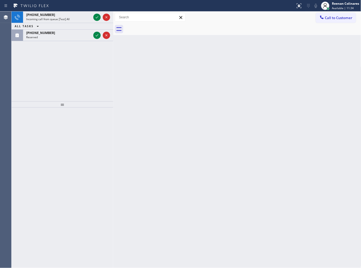
click at [165, 71] on div "Back to Dashboard Change Sender ID Customers Technicians Select a contact Outbo…" at bounding box center [237, 140] width 248 height 257
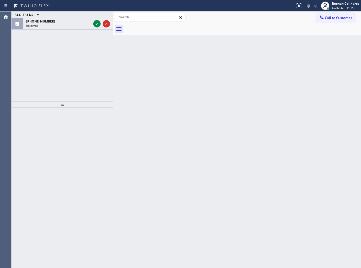
click at [73, 30] on div "ALL TASKS ALL TASKS ACTIVE TASKS TASKS IN WRAP UP (760) 491-0981 Reserved" at bounding box center [63, 21] width 102 height 18
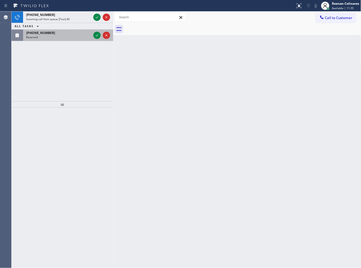
click at [85, 31] on div "(760) 491-0981" at bounding box center [58, 33] width 65 height 4
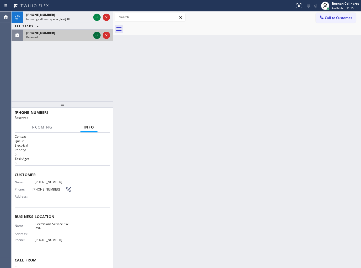
click at [95, 35] on icon at bounding box center [97, 35] width 6 height 6
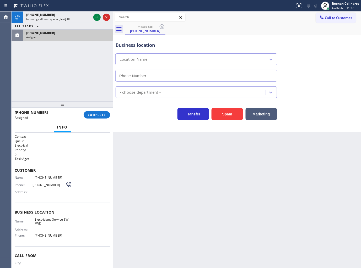
type input "(213) 566-1222"
click at [103, 117] on button "COMPLETE" at bounding box center [97, 114] width 26 height 7
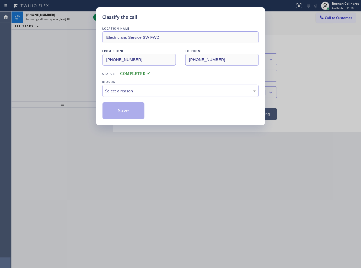
click at [128, 93] on div "Select a reason" at bounding box center [180, 91] width 150 height 6
click at [114, 114] on button "Save" at bounding box center [123, 110] width 42 height 17
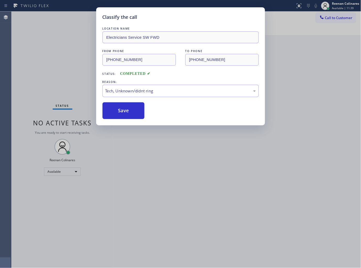
click at [62, 16] on div "Classify the call LOCATION NAME Electricians Service SW FWD FROM PHONE (760) 49…" at bounding box center [180, 134] width 361 height 268
click at [64, 17] on div "Classify the call LOCATION NAME Electricians Service SW FWD FROM PHONE (760) 49…" at bounding box center [180, 134] width 361 height 268
click at [64, 17] on div "Status No active tasks You are ready to start receiving tasks. Reenan Colinares…" at bounding box center [63, 140] width 102 height 257
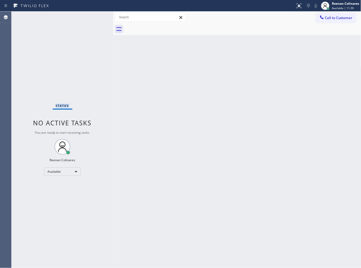
click at [64, 17] on div "Status No active tasks You are ready to start receiving tasks. Reenan Colinares…" at bounding box center [63, 140] width 102 height 257
click at [258, 49] on div "Back to Dashboard Change Sender ID Customers Technicians Select a contact Outbo…" at bounding box center [237, 140] width 248 height 257
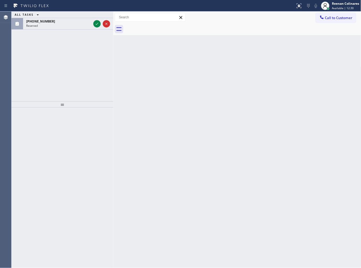
click at [40, 30] on div "ALL TASKS ALL TASKS ACTIVE TASKS TASKS IN WRAP UP (352) 205-6991 Reserved" at bounding box center [63, 57] width 102 height 90
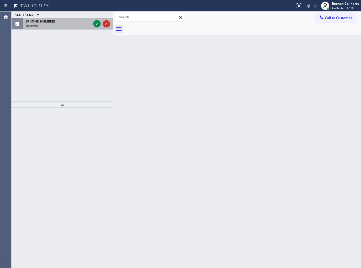
click at [45, 26] on div "Reserved" at bounding box center [58, 26] width 65 height 4
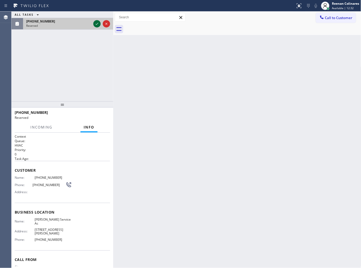
click at [95, 23] on icon at bounding box center [97, 24] width 6 height 6
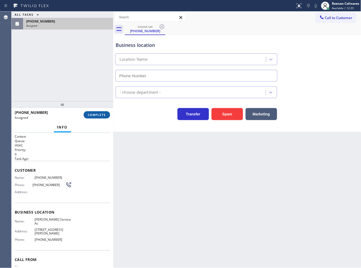
click at [98, 117] on span "COMPLETE" at bounding box center [97, 115] width 18 height 4
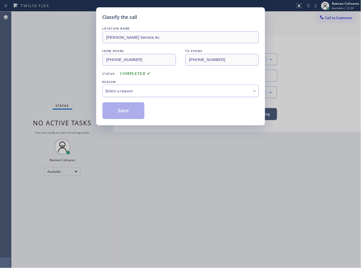
drag, startPoint x: 117, startPoint y: 89, endPoint x: 118, endPoint y: 94, distance: 5.1
click at [117, 89] on div "Select a reason" at bounding box center [180, 91] width 150 height 6
click at [120, 113] on button "Save" at bounding box center [123, 110] width 42 height 17
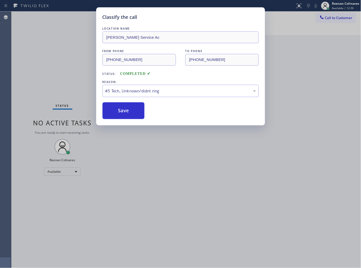
click at [59, 84] on div "Classify the call LOCATION NAME Brandon Service Ac FROM PHONE (352) 205-6991 TO…" at bounding box center [180, 134] width 361 height 268
click at [119, 116] on button "Save" at bounding box center [123, 110] width 42 height 17
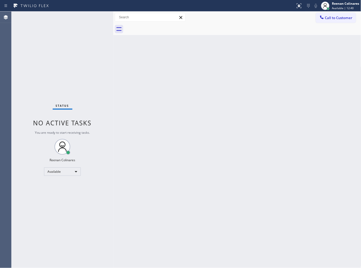
click at [118, 114] on div "Back to Dashboard Change Sender ID Customers Technicians Select a contact Outbo…" at bounding box center [237, 140] width 248 height 257
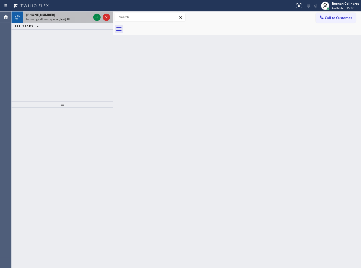
click at [63, 22] on div "+13152398287 Incoming call from queue [Test] All" at bounding box center [57, 18] width 69 height 12
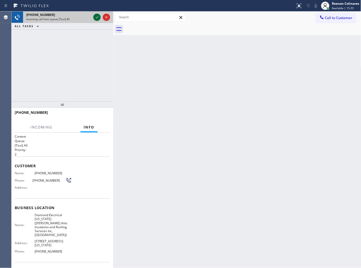
click at [97, 16] on icon at bounding box center [97, 17] width 6 height 6
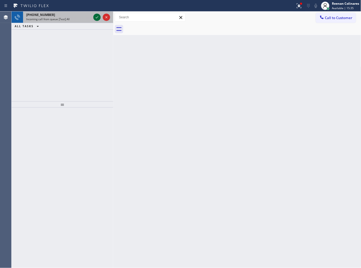
drag, startPoint x: 75, startPoint y: 19, endPoint x: 94, endPoint y: 16, distance: 18.7
click at [77, 19] on div "Incoming call from queue [Test] All" at bounding box center [58, 19] width 65 height 4
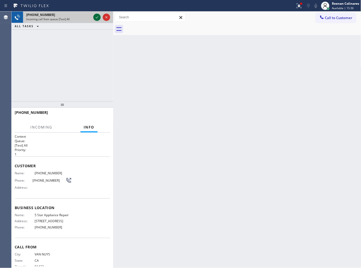
click at [95, 16] on icon at bounding box center [97, 17] width 6 height 6
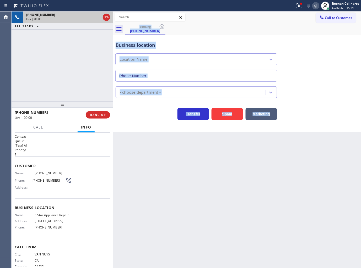
type input "(855) 731-4952"
click at [134, 132] on div "Back to Dashboard Change Sender ID Customers Technicians Select a contact Outbo…" at bounding box center [237, 140] width 248 height 257
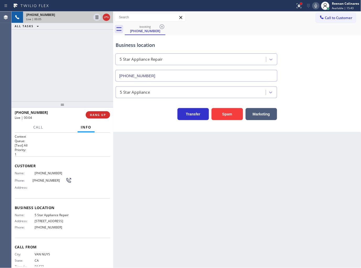
click at [301, 4] on div at bounding box center [301, 4] width 2 height 2
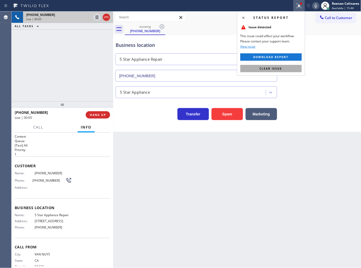
click at [284, 67] on button "Clear issue" at bounding box center [270, 68] width 61 height 7
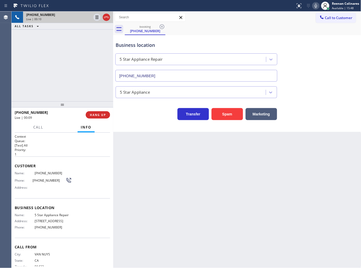
click at [314, 7] on icon at bounding box center [316, 6] width 6 height 6
click at [314, 6] on icon at bounding box center [316, 6] width 6 height 6
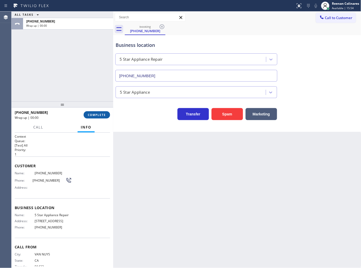
click at [106, 116] on button "COMPLETE" at bounding box center [97, 114] width 26 height 7
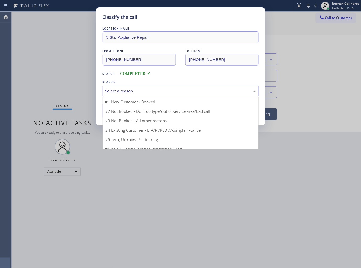
click at [122, 95] on div "Select a reason" at bounding box center [180, 91] width 156 height 12
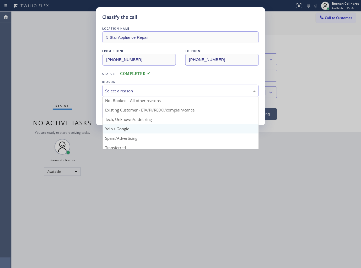
scroll to position [4, 0]
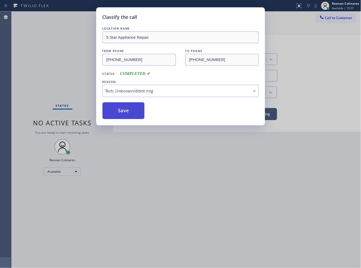
click at [117, 111] on button "Save" at bounding box center [123, 110] width 42 height 17
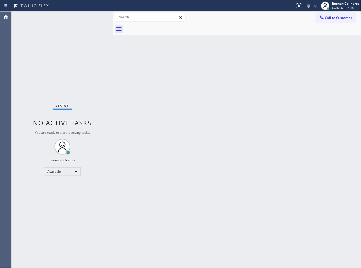
click at [75, 20] on div "Status No active tasks You are ready to start receiving tasks. Reenan Colinares…" at bounding box center [63, 140] width 102 height 257
click at [70, 16] on div "Status No active tasks You are ready to start receiving tasks. Reenan Colinares…" at bounding box center [63, 140] width 102 height 257
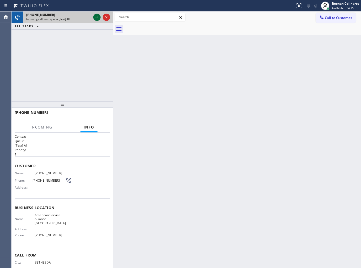
click at [94, 19] on icon at bounding box center [97, 17] width 6 height 6
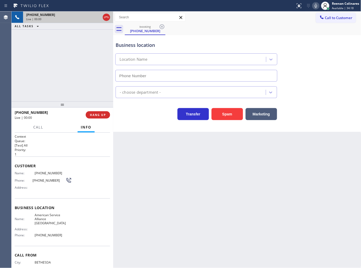
type input "(510) 756-4242"
click at [318, 6] on icon at bounding box center [316, 6] width 6 height 6
click at [41, 128] on span "Call" at bounding box center [38, 127] width 10 height 5
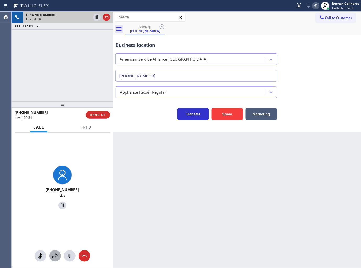
click at [53, 254] on icon at bounding box center [55, 256] width 6 height 6
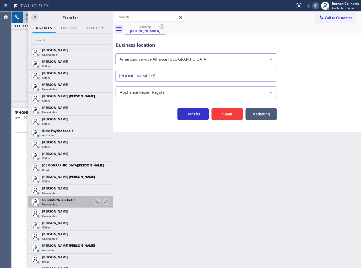
scroll to position [145, 0]
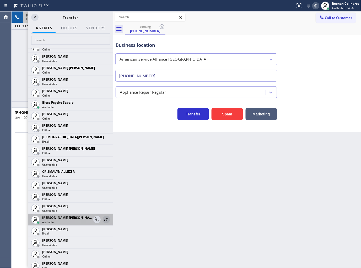
click at [104, 218] on icon at bounding box center [106, 220] width 6 height 6
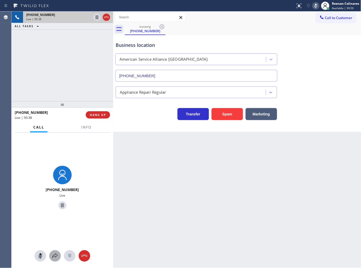
click at [54, 257] on icon at bounding box center [55, 256] width 6 height 6
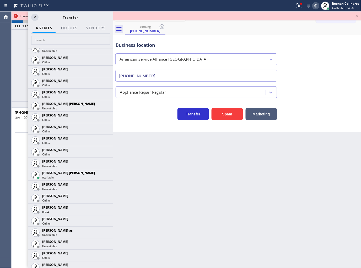
scroll to position [363, 0]
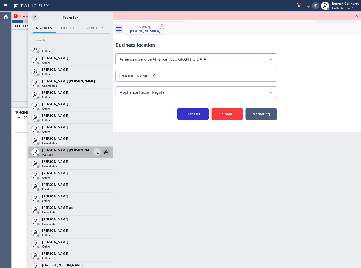
click at [103, 152] on icon at bounding box center [106, 152] width 6 height 6
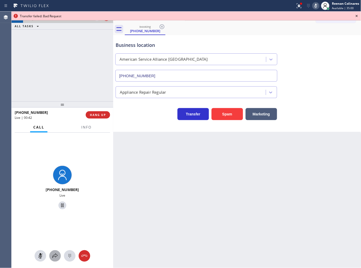
click at [51, 255] on div at bounding box center [55, 256] width 12 height 6
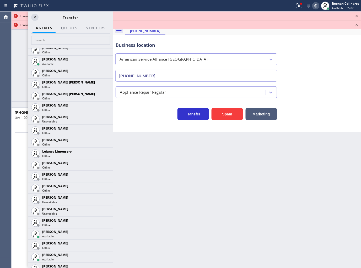
scroll to position [684, 0]
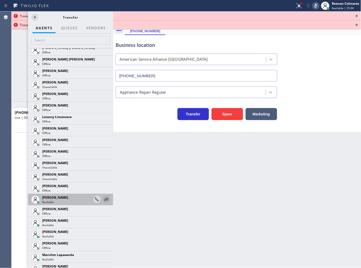
click at [103, 201] on icon at bounding box center [106, 200] width 6 height 6
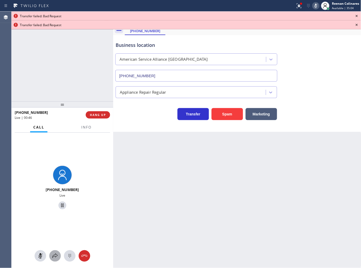
click at [57, 252] on button at bounding box center [55, 256] width 12 height 12
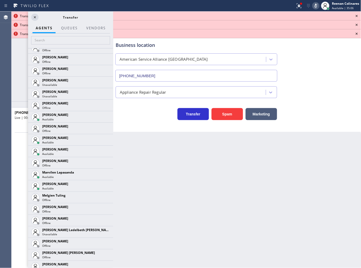
scroll to position [769, 0]
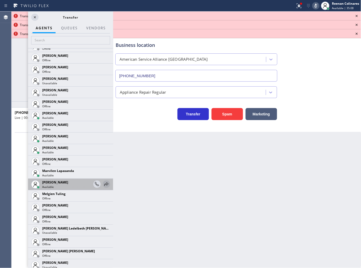
click at [103, 184] on icon at bounding box center [106, 184] width 6 height 6
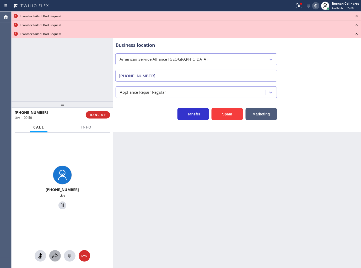
click at [52, 255] on icon at bounding box center [55, 256] width 6 height 6
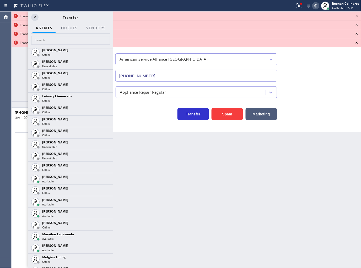
scroll to position [708, 0]
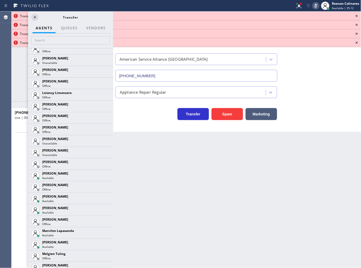
click at [0, 0] on icon at bounding box center [0, 0] width 0 height 0
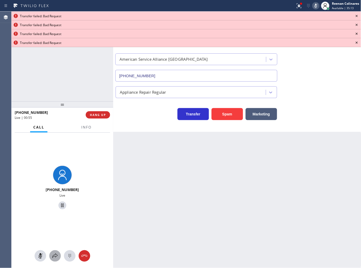
click at [58, 256] on div at bounding box center [55, 256] width 12 height 6
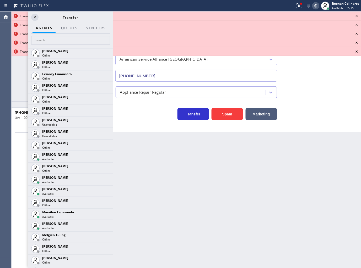
scroll to position [729, 0]
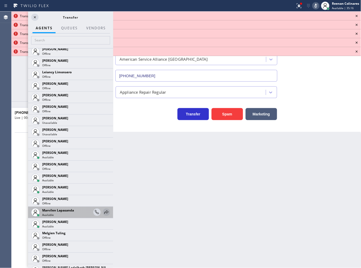
click at [103, 213] on icon at bounding box center [106, 212] width 6 height 6
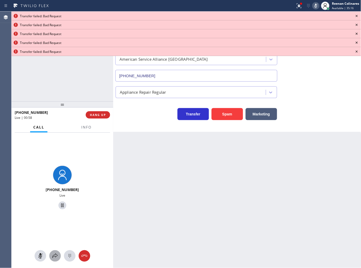
click at [55, 255] on icon at bounding box center [55, 256] width 6 height 6
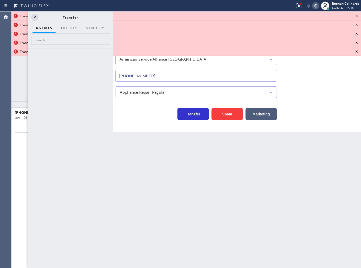
drag, startPoint x: 111, startPoint y: 73, endPoint x: 112, endPoint y: 101, distance: 28.0
click at [112, 101] on div at bounding box center [70, 158] width 85 height 220
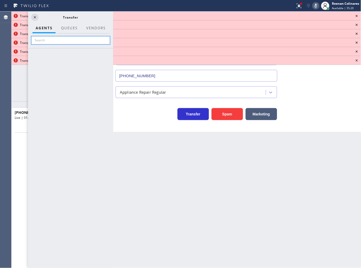
click at [39, 39] on input "text" at bounding box center [70, 40] width 79 height 8
click at [35, 19] on icon at bounding box center [35, 17] width 6 height 6
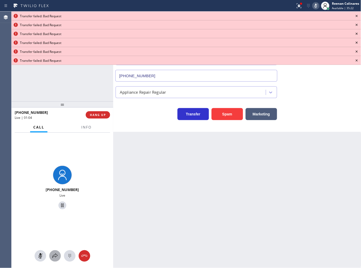
click at [53, 260] on button at bounding box center [55, 256] width 12 height 12
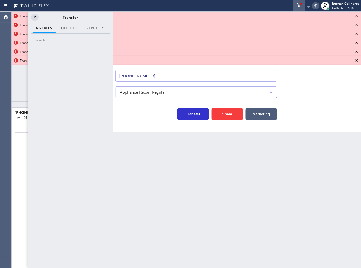
click at [295, 5] on div at bounding box center [299, 6] width 12 height 6
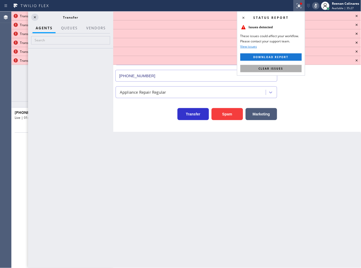
click at [293, 68] on button "Clear issues" at bounding box center [270, 68] width 61 height 7
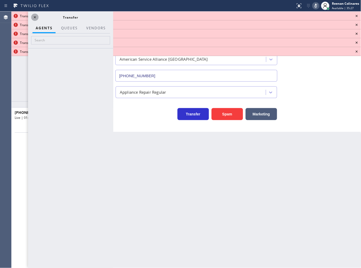
click at [33, 19] on icon at bounding box center [35, 17] width 6 height 6
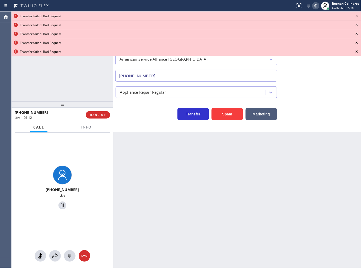
click at [356, 16] on icon at bounding box center [356, 16] width 6 height 6
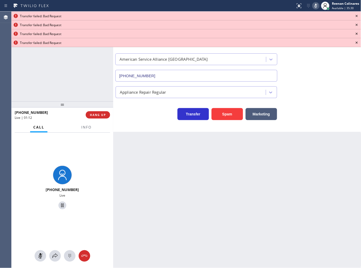
click at [356, 16] on icon at bounding box center [356, 16] width 6 height 6
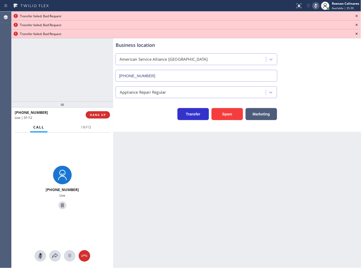
click at [356, 16] on icon at bounding box center [356, 16] width 6 height 6
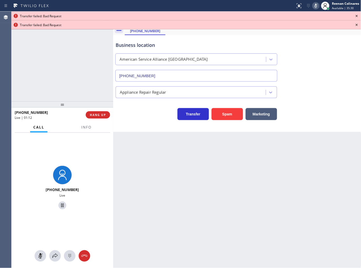
click at [356, 16] on icon at bounding box center [356, 16] width 6 height 6
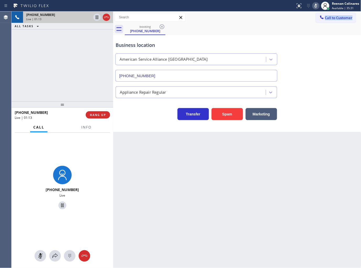
click at [356, 16] on div "Call to Customer Outbound call Location Search location Your caller id phone nu…" at bounding box center [338, 17] width 45 height 9
click at [53, 257] on icon at bounding box center [55, 256] width 6 height 6
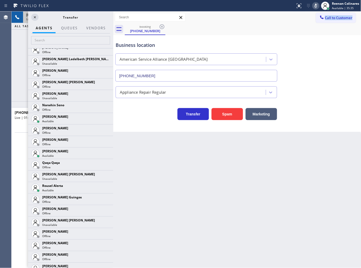
scroll to position [942, 0]
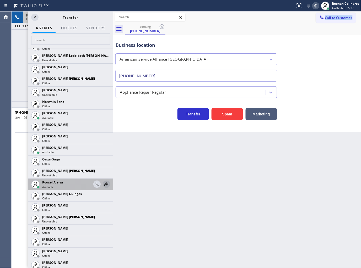
click at [104, 183] on icon at bounding box center [106, 184] width 4 height 3
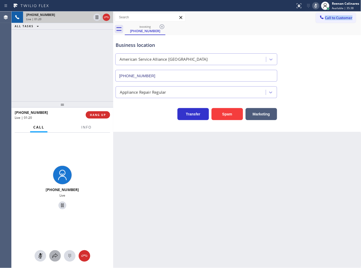
click at [53, 252] on button at bounding box center [55, 256] width 12 height 12
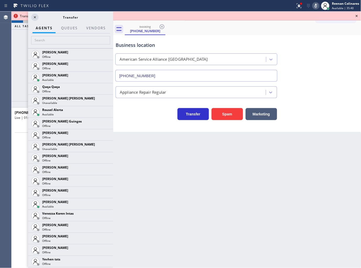
scroll to position [1025, 0]
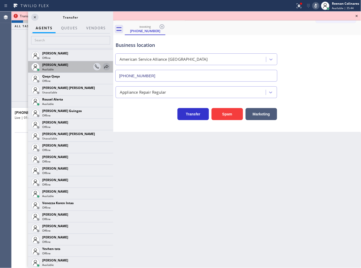
click at [103, 66] on icon at bounding box center [106, 67] width 6 height 6
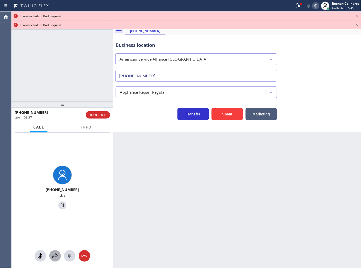
click at [54, 253] on button at bounding box center [55, 256] width 12 height 12
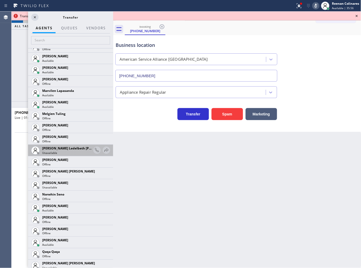
scroll to position [821, 0]
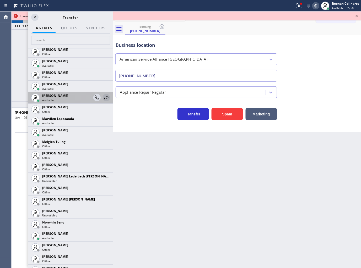
click at [103, 97] on icon at bounding box center [106, 98] width 6 height 6
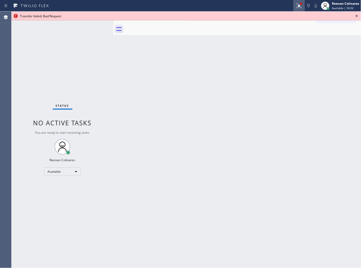
click at [295, 6] on div at bounding box center [299, 6] width 12 height 6
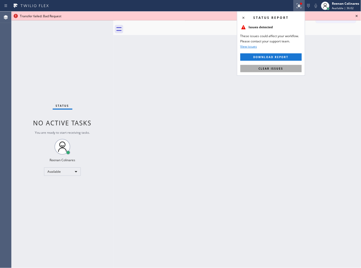
click at [279, 69] on span "Clear issues" at bounding box center [271, 69] width 25 height 4
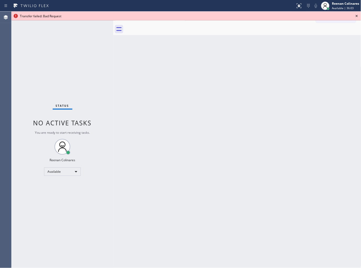
click at [358, 15] on icon at bounding box center [356, 16] width 6 height 6
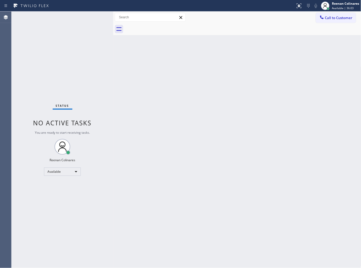
click at [229, 86] on div "Back to Dashboard Change Sender ID Customers Technicians Select a contact Outbo…" at bounding box center [237, 140] width 248 height 257
click at [107, 59] on div "Status No active tasks You are ready to start receiving tasks. Reenan Colinares…" at bounding box center [63, 140] width 102 height 257
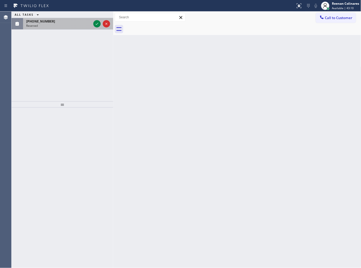
click at [67, 20] on div "(415) 577-5454" at bounding box center [58, 21] width 65 height 4
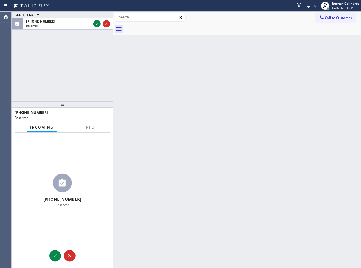
click at [88, 132] on div at bounding box center [89, 132] width 17 height 1
click at [88, 130] on button "Info" at bounding box center [89, 127] width 17 height 10
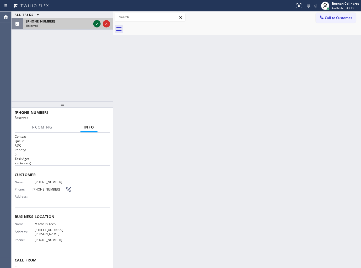
click at [100, 26] on div at bounding box center [96, 24] width 7 height 6
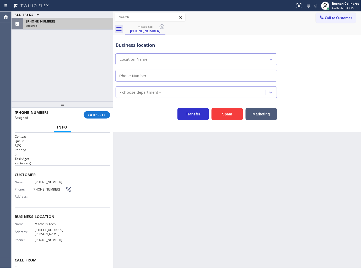
type input "(805) 742-4352"
click at [90, 117] on button "COMPLETE" at bounding box center [97, 114] width 26 height 7
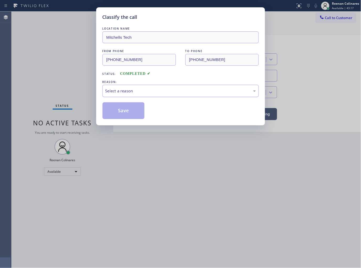
click at [115, 88] on div "Select a reason" at bounding box center [180, 91] width 150 height 6
drag, startPoint x: 111, startPoint y: 111, endPoint x: 6, endPoint y: 82, distance: 108.4
click at [110, 111] on button "Save" at bounding box center [123, 110] width 42 height 17
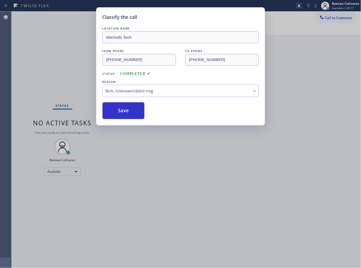
click at [6, 82] on div "Classify the call LOCATION NAME Mitchells Tech FROM PHONE (415) 577-5454 TO PHO…" at bounding box center [180, 134] width 361 height 268
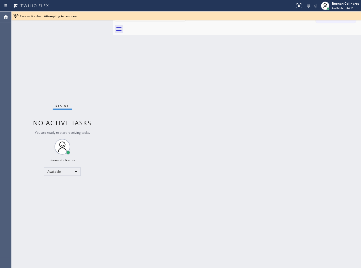
click at [64, 19] on div "Connection lost. Attempting to reconnect. Classify the call LOCATION NAME Sunse…" at bounding box center [186, 140] width 349 height 257
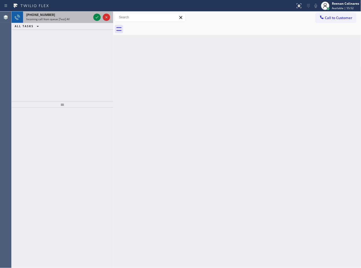
click at [74, 15] on div "+17604910978" at bounding box center [58, 15] width 65 height 4
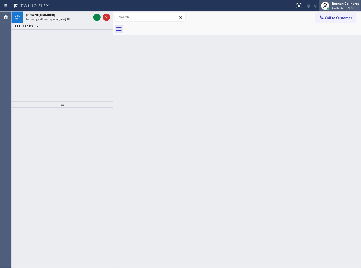
click at [343, 4] on div "Reenan Colinares" at bounding box center [345, 3] width 27 height 4
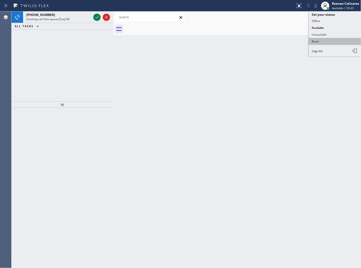
click at [313, 43] on button "Break" at bounding box center [335, 41] width 52 height 7
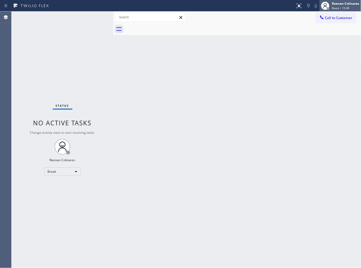
click at [336, 7] on span "Break | 15:48" at bounding box center [340, 8] width 17 height 4
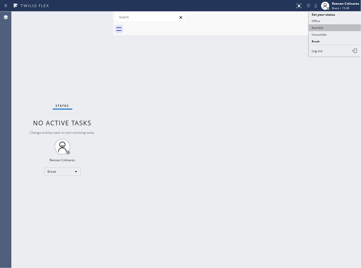
click at [325, 26] on button "Available" at bounding box center [335, 27] width 52 height 7
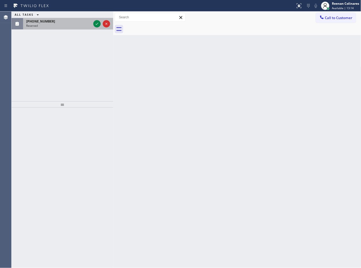
click at [74, 28] on div "(240) 285-3132 Reserved" at bounding box center [57, 24] width 69 height 12
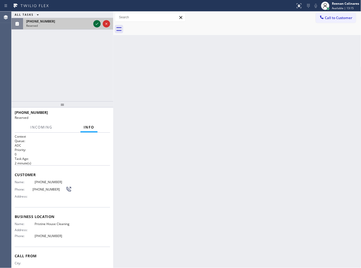
click at [95, 24] on icon at bounding box center [97, 24] width 6 height 6
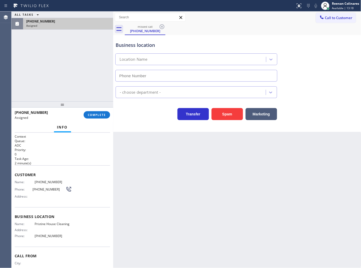
type input "(626) 548-3326"
click at [100, 119] on div "(240) 285-3132 Assigned COMPLETE" at bounding box center [62, 115] width 95 height 14
click at [100, 118] on button "COMPLETE" at bounding box center [97, 114] width 26 height 7
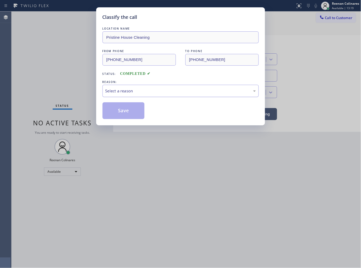
click at [139, 90] on div "Select a reason" at bounding box center [180, 91] width 150 height 6
click at [116, 116] on button "Save" at bounding box center [123, 110] width 42 height 17
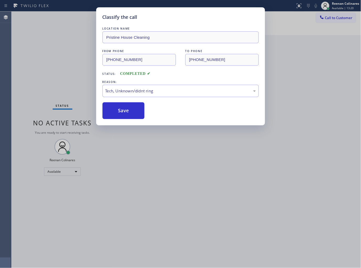
click at [34, 86] on div "Classify the call LOCATION NAME Pristine House Cleaning FROM PHONE (240) 285-31…" at bounding box center [180, 134] width 361 height 268
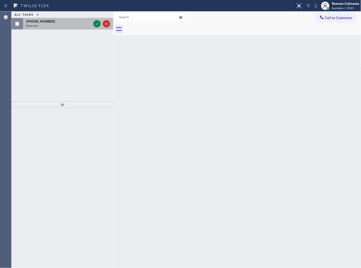
click at [59, 20] on div "(305) 771-6197" at bounding box center [58, 21] width 65 height 4
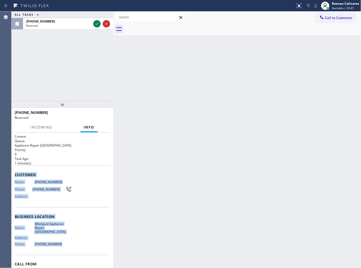
copy div "Customer Name: (305) 771-6197 Phone: (305) 771-6197 Address: Business location …"
drag, startPoint x: 13, startPoint y: 173, endPoint x: 62, endPoint y: 239, distance: 82.3
click at [62, 239] on div "Context Queue: Appliance Repair High End Priority: 0 Task Age: 1 minute(s) Cust…" at bounding box center [63, 201] width 102 height 136
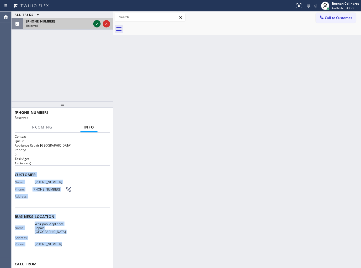
click at [100, 22] on div at bounding box center [96, 24] width 7 height 6
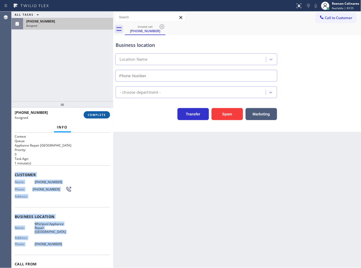
type input "(312) 584-3445"
click at [100, 113] on button "COMPLETE" at bounding box center [97, 114] width 26 height 7
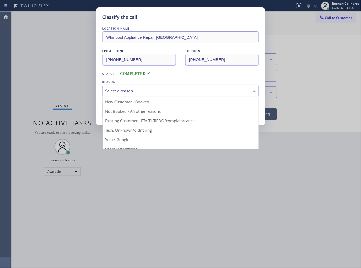
click at [127, 90] on div "Select a reason" at bounding box center [180, 91] width 150 height 6
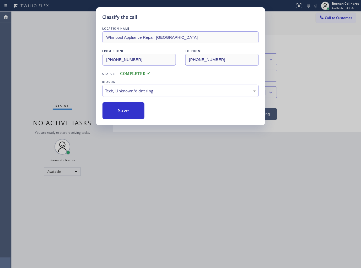
drag, startPoint x: 114, startPoint y: 113, endPoint x: 54, endPoint y: 84, distance: 67.1
click at [114, 113] on button "Save" at bounding box center [123, 110] width 42 height 17
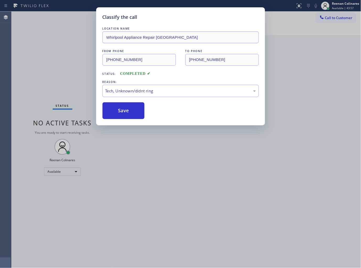
click at [54, 83] on div "Classify the call LOCATION NAME Whirlpool Appliance Repair Chicago FROM PHONE (…" at bounding box center [180, 134] width 361 height 268
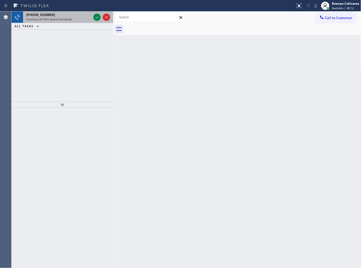
click at [66, 21] on div "+18055052879 Incoming call from queue Everybody" at bounding box center [57, 18] width 69 height 12
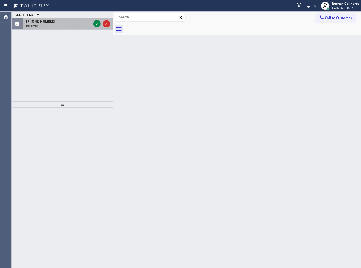
click at [53, 25] on div "Reserved" at bounding box center [58, 26] width 65 height 4
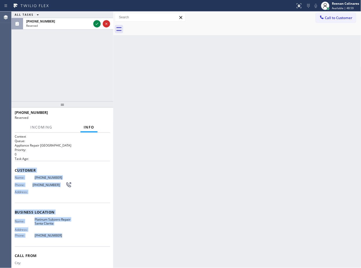
drag, startPoint x: 18, startPoint y: 171, endPoint x: 149, endPoint y: 253, distance: 154.6
click at [74, 235] on div "Context Queue: Appliance Repair High End Priority: 0 Task Age: Customer Name: (…" at bounding box center [62, 210] width 95 height 152
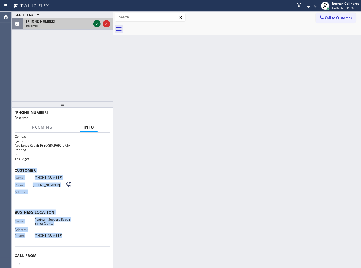
click at [98, 25] on icon at bounding box center [97, 24] width 6 height 6
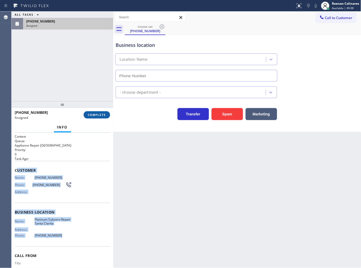
click at [104, 117] on span "COMPLETE" at bounding box center [97, 115] width 18 height 4
type input "(661) 465-3536"
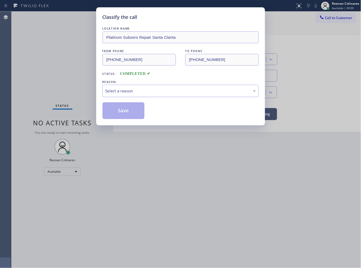
click at [130, 92] on div "Select a reason" at bounding box center [180, 91] width 150 height 6
click at [117, 115] on button "Save" at bounding box center [123, 110] width 42 height 17
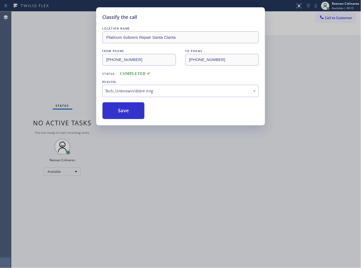
click at [47, 100] on div "Classify the call LOCATION NAME Platinum Subzero Repair Santa Clarita FROM PHON…" at bounding box center [180, 134] width 361 height 268
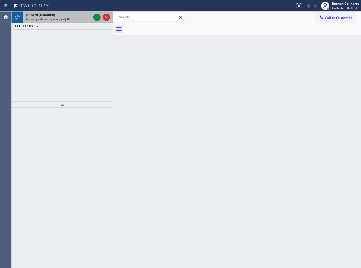
click at [69, 15] on div "+17144866304" at bounding box center [58, 15] width 65 height 4
click at [69, 17] on div "Incoming call from queue [Test] All" at bounding box center [58, 19] width 65 height 4
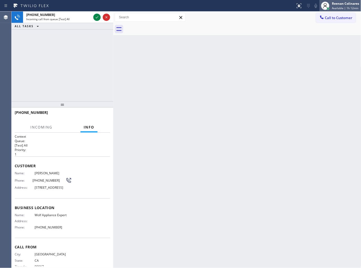
click at [342, 4] on div "Reenan Colinares" at bounding box center [345, 3] width 27 height 4
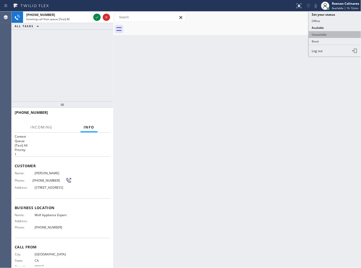
click at [320, 35] on button "Unavailable" at bounding box center [335, 34] width 52 height 7
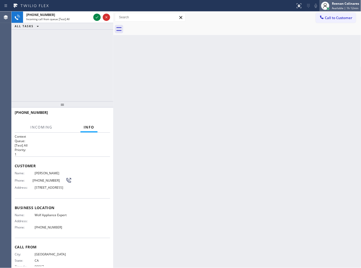
click at [346, 5] on div "Reenan Colinares" at bounding box center [345, 3] width 27 height 4
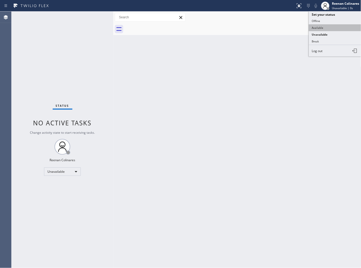
click at [319, 27] on button "Available" at bounding box center [335, 27] width 52 height 7
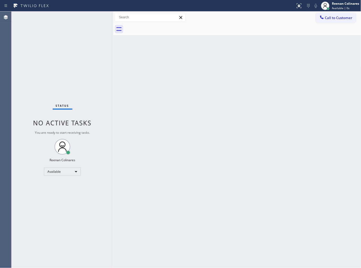
click at [66, 23] on div "Status No active tasks You are ready to start receiving tasks. Reenan Colinares…" at bounding box center [63, 140] width 102 height 257
click at [58, 20] on div "Status No active tasks You are ready to start receiving tasks. Reenan Colinares…" at bounding box center [63, 140] width 102 height 257
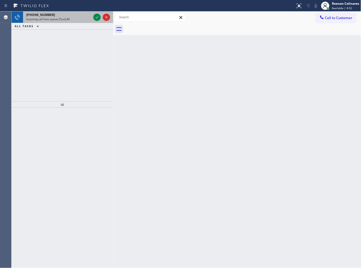
click at [57, 20] on span "Incoming call from queue [Test] All" at bounding box center [47, 19] width 43 height 4
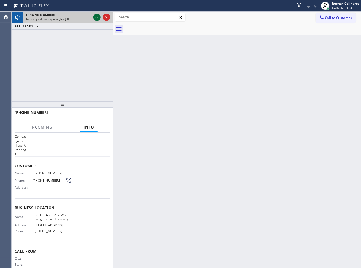
click at [98, 17] on icon at bounding box center [97, 17] width 3 height 2
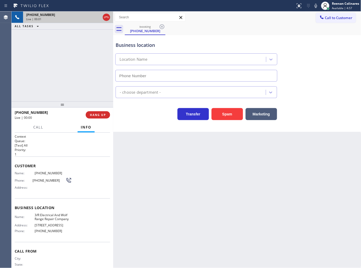
type input "(415) 877-5399"
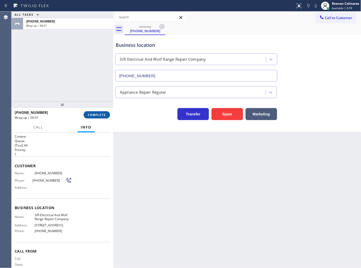
click at [102, 117] on button "COMPLETE" at bounding box center [97, 114] width 26 height 7
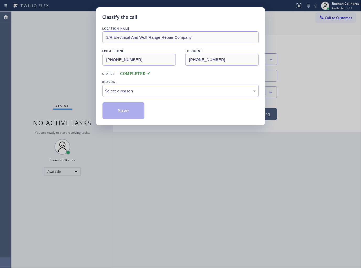
click at [130, 93] on div "Select a reason" at bounding box center [180, 91] width 150 height 6
click at [121, 114] on button "Save" at bounding box center [123, 110] width 42 height 17
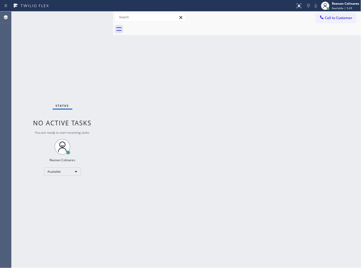
click at [231, 54] on div "Back to Dashboard Change Sender ID Customers Technicians Select a contact Outbo…" at bounding box center [237, 140] width 248 height 257
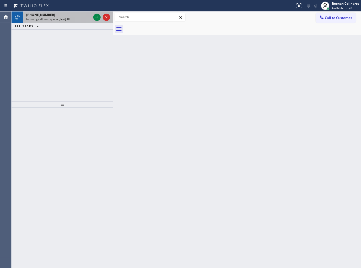
click at [79, 14] on div "+18006865038 Incoming call from queue [Test] All" at bounding box center [57, 18] width 69 height 12
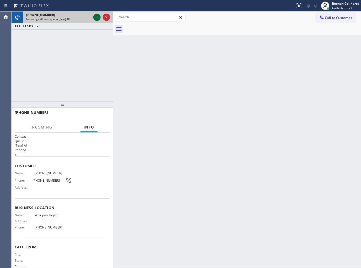
drag, startPoint x: 93, startPoint y: 18, endPoint x: 85, endPoint y: 20, distance: 8.1
click at [93, 19] on div at bounding box center [96, 17] width 7 height 6
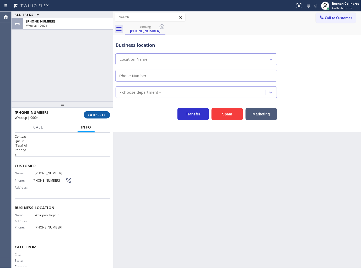
click at [102, 116] on span "COMPLETE" at bounding box center [97, 115] width 18 height 4
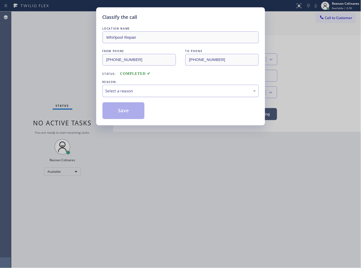
click at [128, 94] on div "Select a reason" at bounding box center [180, 91] width 150 height 6
click at [120, 114] on button "Save" at bounding box center [123, 110] width 42 height 17
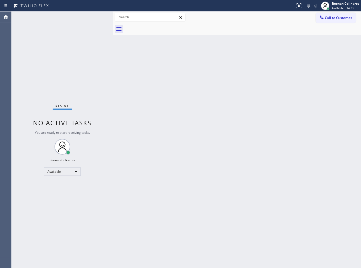
click at [160, 84] on div "Back to Dashboard Change Sender ID Customers Technicians Select a contact Outbo…" at bounding box center [237, 140] width 248 height 257
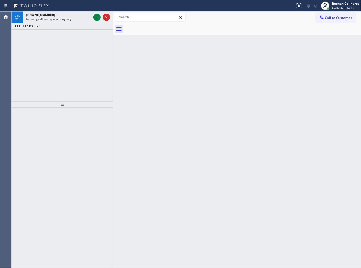
click at [145, 58] on div "Back to Dashboard Change Sender ID Customers Technicians Select a contact Outbo…" at bounding box center [237, 140] width 248 height 257
click at [79, 19] on div "Incoming call from queue [Test] All" at bounding box center [58, 19] width 65 height 4
drag, startPoint x: 70, startPoint y: 17, endPoint x: 89, endPoint y: 14, distance: 19.0
click at [72, 16] on div "+14695290965" at bounding box center [58, 15] width 65 height 4
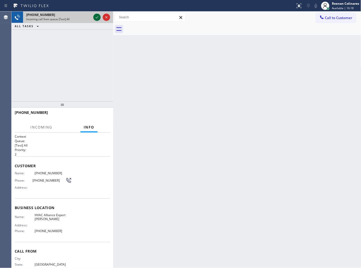
click at [96, 17] on icon at bounding box center [97, 17] width 6 height 6
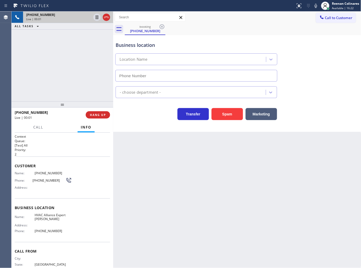
type input "(650) 800-8130"
click at [224, 110] on button "Spam" at bounding box center [226, 114] width 31 height 12
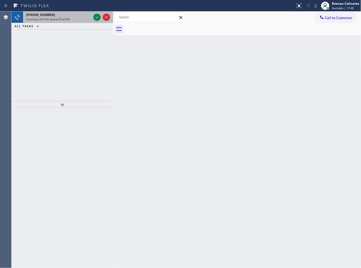
click at [81, 16] on div "+16617536735" at bounding box center [58, 15] width 65 height 4
click at [86, 17] on div "Incoming call from queue [Test] All" at bounding box center [58, 19] width 65 height 4
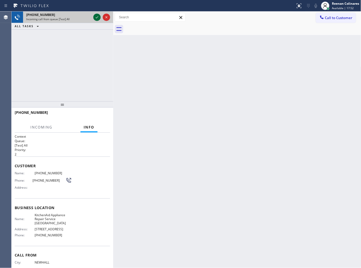
click at [95, 19] on icon at bounding box center [97, 17] width 6 height 6
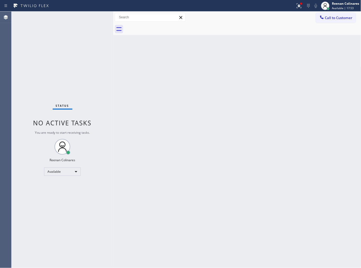
click at [121, 81] on div "Back to Dashboard Change Sender ID Customers Technicians Select a contact Outbo…" at bounding box center [237, 140] width 248 height 257
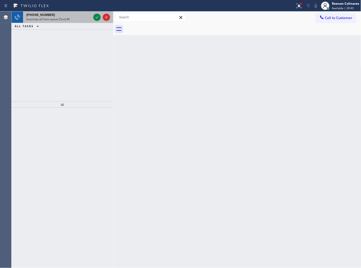
click at [68, 17] on div "Incoming call from queue [Test] All" at bounding box center [58, 19] width 65 height 4
click at [72, 16] on div "+18182727874" at bounding box center [58, 15] width 65 height 4
click at [67, 18] on span "Incoming call from queue [Test] All" at bounding box center [47, 19] width 43 height 4
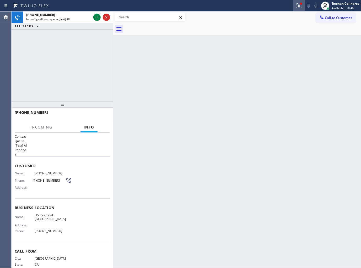
click at [295, 6] on div at bounding box center [299, 6] width 12 height 6
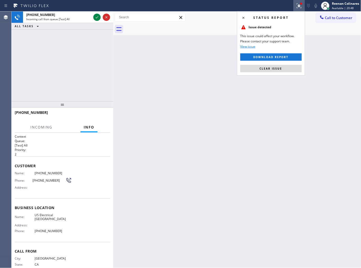
click at [273, 71] on button "Clear issue" at bounding box center [270, 68] width 61 height 7
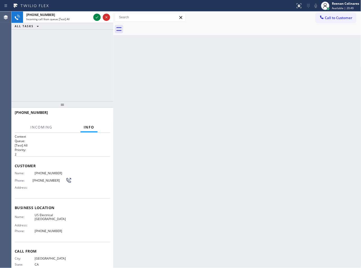
click at [180, 70] on div "Back to Dashboard Change Sender ID Customers Technicians Select a contact Outbo…" at bounding box center [237, 140] width 248 height 257
click at [81, 18] on div "Incoming call from queue [Test] All" at bounding box center [58, 19] width 65 height 4
click at [95, 18] on icon at bounding box center [97, 17] width 6 height 6
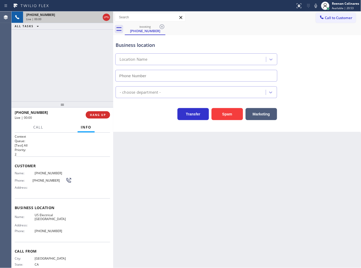
type input "(213) 408-7895"
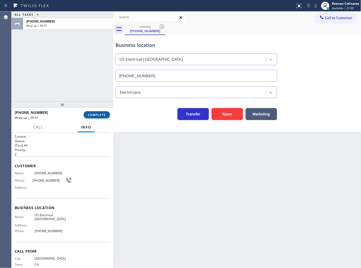
click at [95, 116] on span "COMPLETE" at bounding box center [97, 115] width 18 height 4
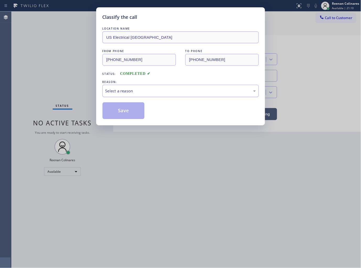
click at [130, 89] on div "Select a reason" at bounding box center [180, 91] width 150 height 6
click at [123, 108] on button "Save" at bounding box center [123, 110] width 42 height 17
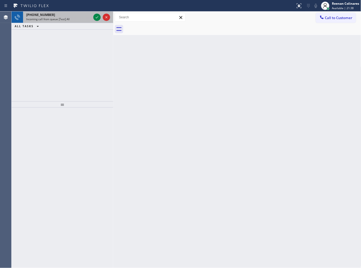
click at [62, 17] on span "Incoming call from queue [Test] All" at bounding box center [47, 19] width 43 height 4
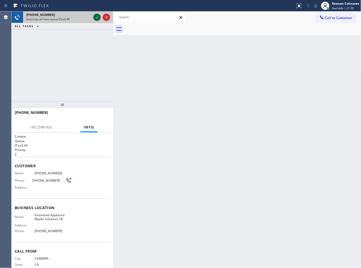
click at [95, 16] on icon at bounding box center [97, 17] width 6 height 6
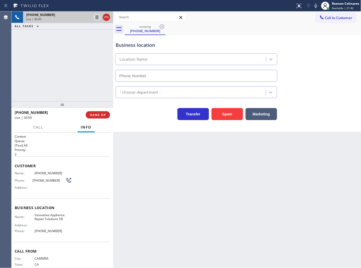
type input "(805) 261-2411"
click at [315, 7] on icon at bounding box center [316, 6] width 6 height 6
click at [313, 7] on icon at bounding box center [316, 6] width 6 height 6
click at [32, 127] on button "Call" at bounding box center [38, 127] width 16 height 10
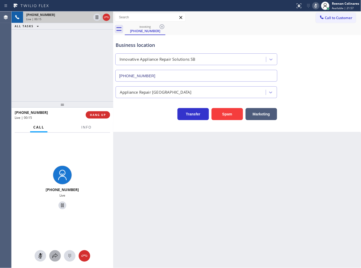
click at [53, 257] on icon at bounding box center [55, 256] width 6 height 6
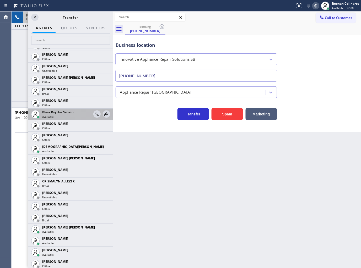
scroll to position [174, 0]
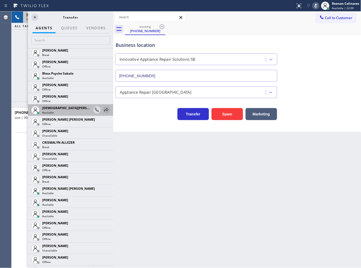
click at [103, 108] on icon at bounding box center [106, 110] width 6 height 6
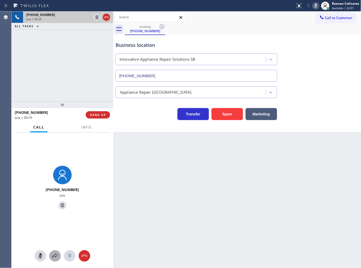
click at [58, 255] on icon at bounding box center [55, 256] width 6 height 6
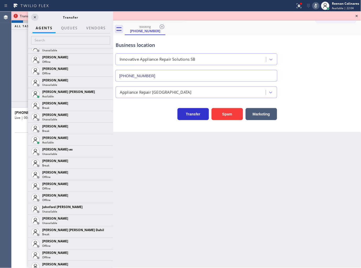
scroll to position [509, 0]
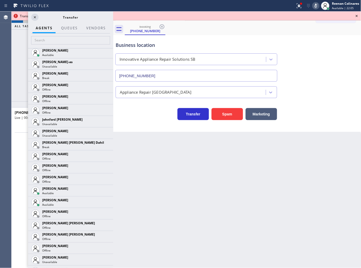
click at [0, 0] on icon at bounding box center [0, 0] width 0 height 0
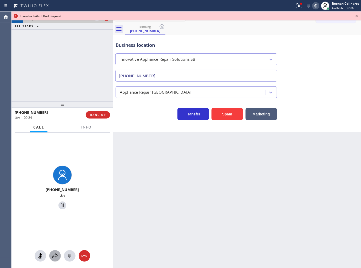
click at [54, 259] on icon at bounding box center [55, 256] width 6 height 6
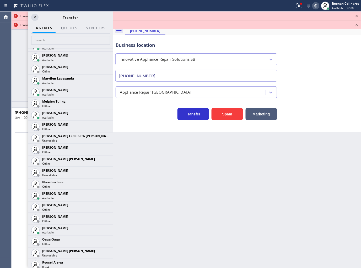
scroll to position [920, 0]
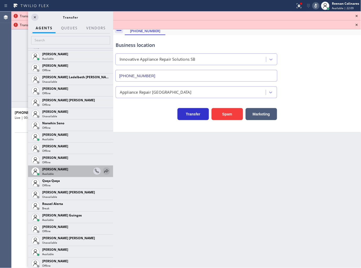
click at [103, 171] on icon at bounding box center [106, 171] width 6 height 6
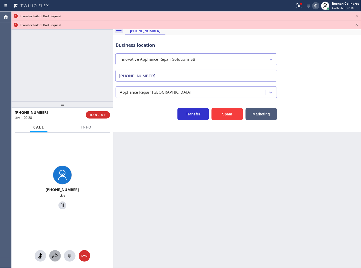
click at [56, 258] on icon at bounding box center [55, 256] width 6 height 6
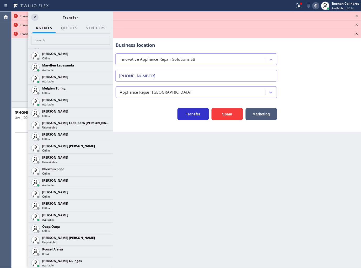
scroll to position [879, 0]
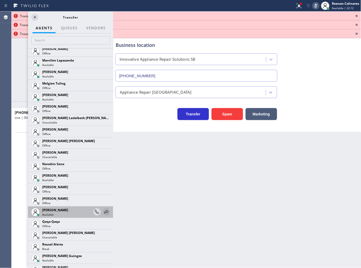
click at [103, 213] on icon at bounding box center [106, 212] width 6 height 6
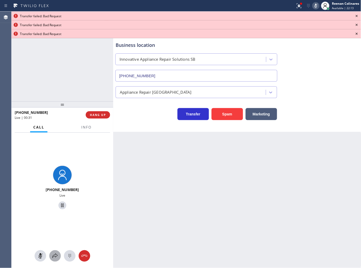
click at [51, 257] on div at bounding box center [55, 256] width 12 height 6
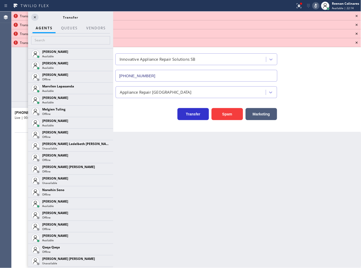
scroll to position [1014, 0]
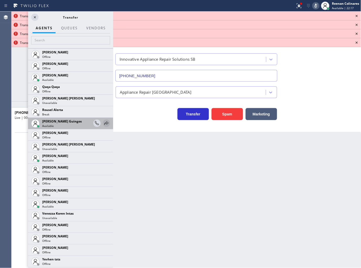
click at [103, 123] on icon at bounding box center [106, 123] width 6 height 6
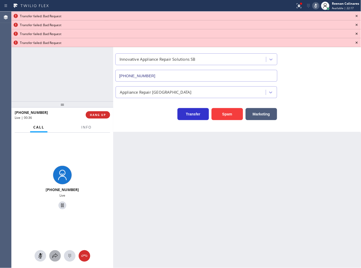
click at [56, 255] on button at bounding box center [55, 256] width 12 height 12
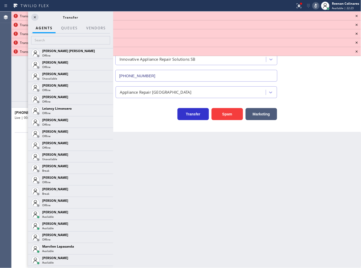
scroll to position [707, 0]
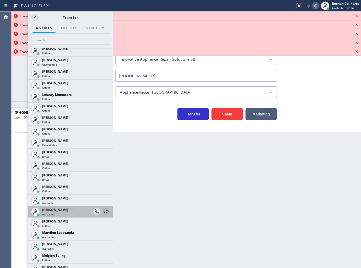
click at [103, 213] on icon at bounding box center [106, 212] width 6 height 6
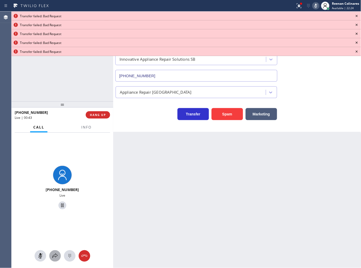
click at [59, 254] on div at bounding box center [55, 256] width 12 height 6
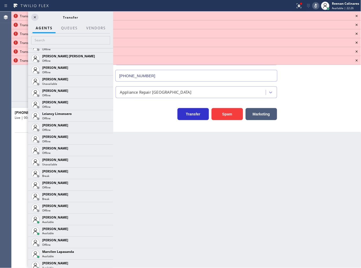
scroll to position [710, 0]
click at [0, 0] on icon at bounding box center [0, 0] width 0 height 0
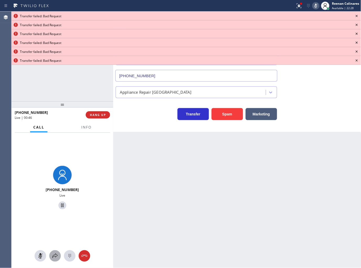
click at [53, 258] on icon at bounding box center [55, 256] width 6 height 6
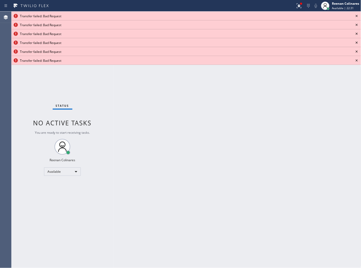
drag, startPoint x: 117, startPoint y: 136, endPoint x: 118, endPoint y: 159, distance: 22.6
drag, startPoint x: 304, startPoint y: 6, endPoint x: 300, endPoint y: 6, distance: 4.5
click at [303, 6] on div at bounding box center [299, 6] width 12 height 6
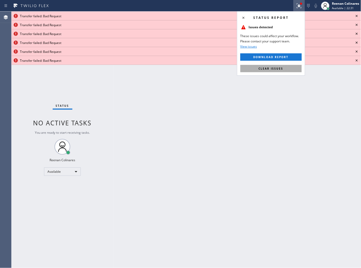
drag, startPoint x: 274, startPoint y: 68, endPoint x: 317, endPoint y: 36, distance: 53.1
click at [276, 67] on span "Clear issues" at bounding box center [271, 69] width 25 height 4
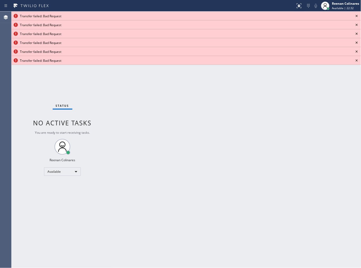
click at [358, 15] on icon at bounding box center [356, 16] width 6 height 6
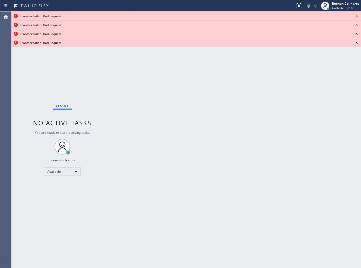
click at [358, 15] on icon at bounding box center [356, 16] width 6 height 6
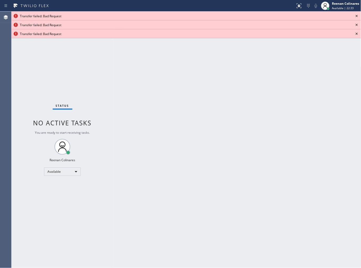
click at [358, 15] on icon at bounding box center [356, 16] width 6 height 6
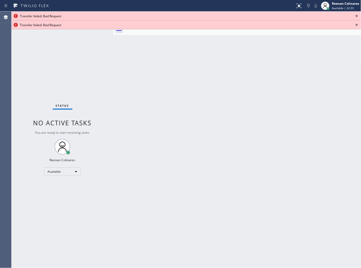
click at [358, 15] on icon at bounding box center [356, 16] width 6 height 6
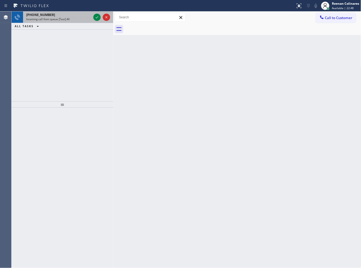
click at [77, 12] on div "+13107650008 Incoming call from queue [Test] All" at bounding box center [57, 18] width 69 height 12
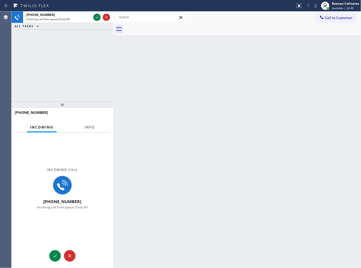
click at [91, 127] on span "Info" at bounding box center [89, 127] width 10 height 5
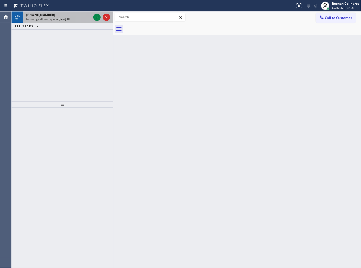
click at [76, 19] on div "Incoming call from queue [Test] All" at bounding box center [58, 19] width 65 height 4
click at [78, 16] on div "+13107650008" at bounding box center [58, 15] width 65 height 4
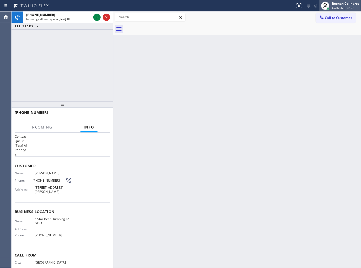
click at [340, 8] on span "Available | 22:57" at bounding box center [343, 8] width 22 height 4
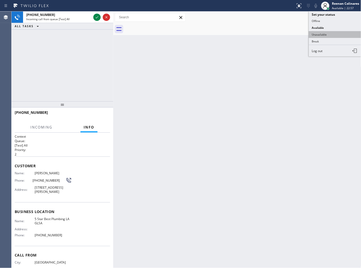
click at [325, 35] on button "Unavailable" at bounding box center [335, 34] width 52 height 7
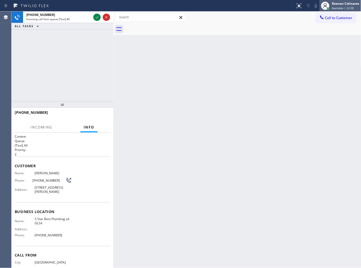
click at [344, 6] on div "Reenan Colinares Available | 22:58" at bounding box center [346, 5] width 30 height 9
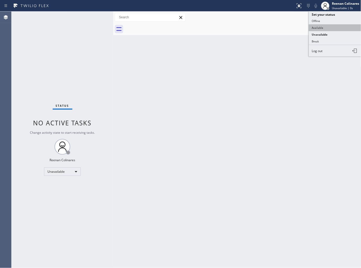
click at [321, 29] on button "Available" at bounding box center [335, 27] width 52 height 7
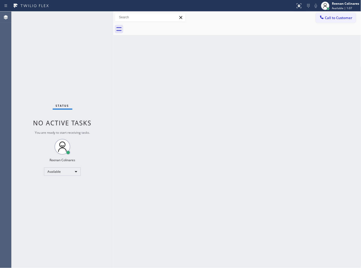
drag, startPoint x: 221, startPoint y: 50, endPoint x: 218, endPoint y: 40, distance: 9.9
click at [220, 47] on div "Back to Dashboard Change Sender ID Customers Technicians Select a contact Outbo…" at bounding box center [237, 140] width 248 height 257
click at [201, 56] on div "Back to Dashboard Change Sender ID Customers Technicians Select a contact Outbo…" at bounding box center [237, 140] width 248 height 257
click at [354, 6] on div "Reenan Colinares" at bounding box center [345, 3] width 27 height 4
drag, startPoint x: 319, startPoint y: 43, endPoint x: 306, endPoint y: 43, distance: 13.1
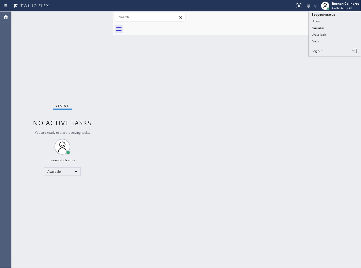
click at [319, 43] on button "Break" at bounding box center [335, 41] width 52 height 7
